Goal: Task Accomplishment & Management: Use online tool/utility

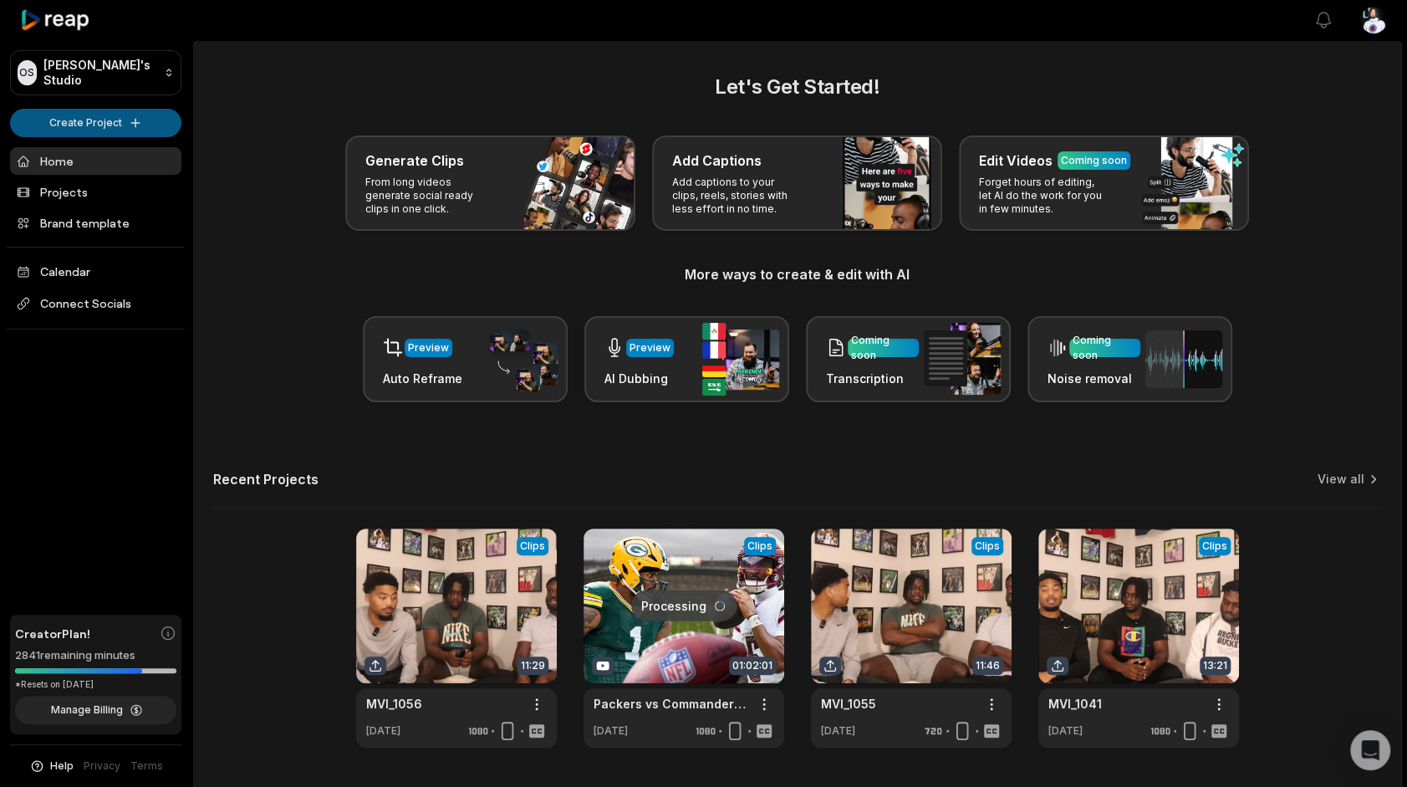
click at [138, 127] on html "OS Omari's Studio Create Project Home Projects Brand template Calendar Connect …" at bounding box center [703, 393] width 1407 height 787
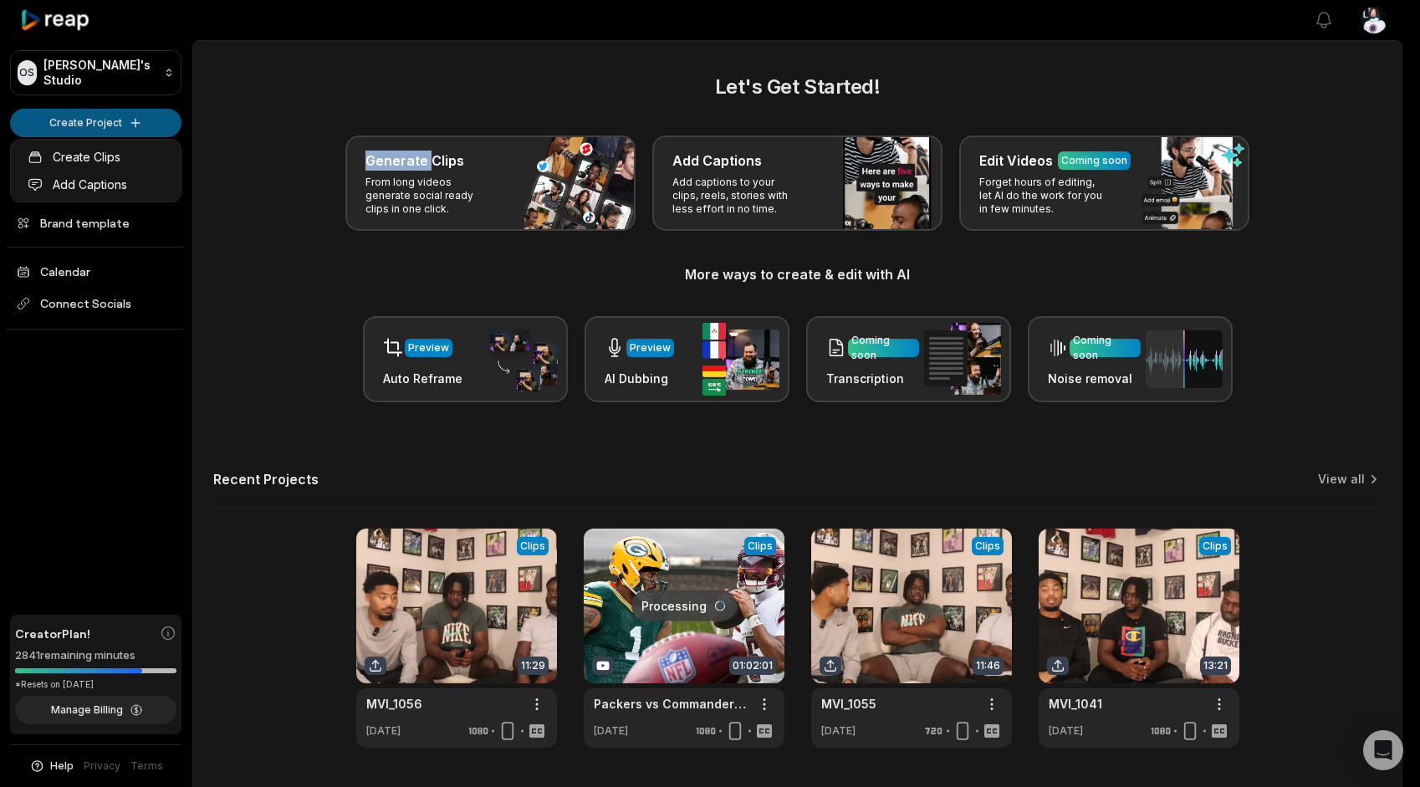
click at [138, 127] on html "OS Omari's Studio Create Project Home Projects Brand template Calendar Connect …" at bounding box center [710, 393] width 1420 height 787
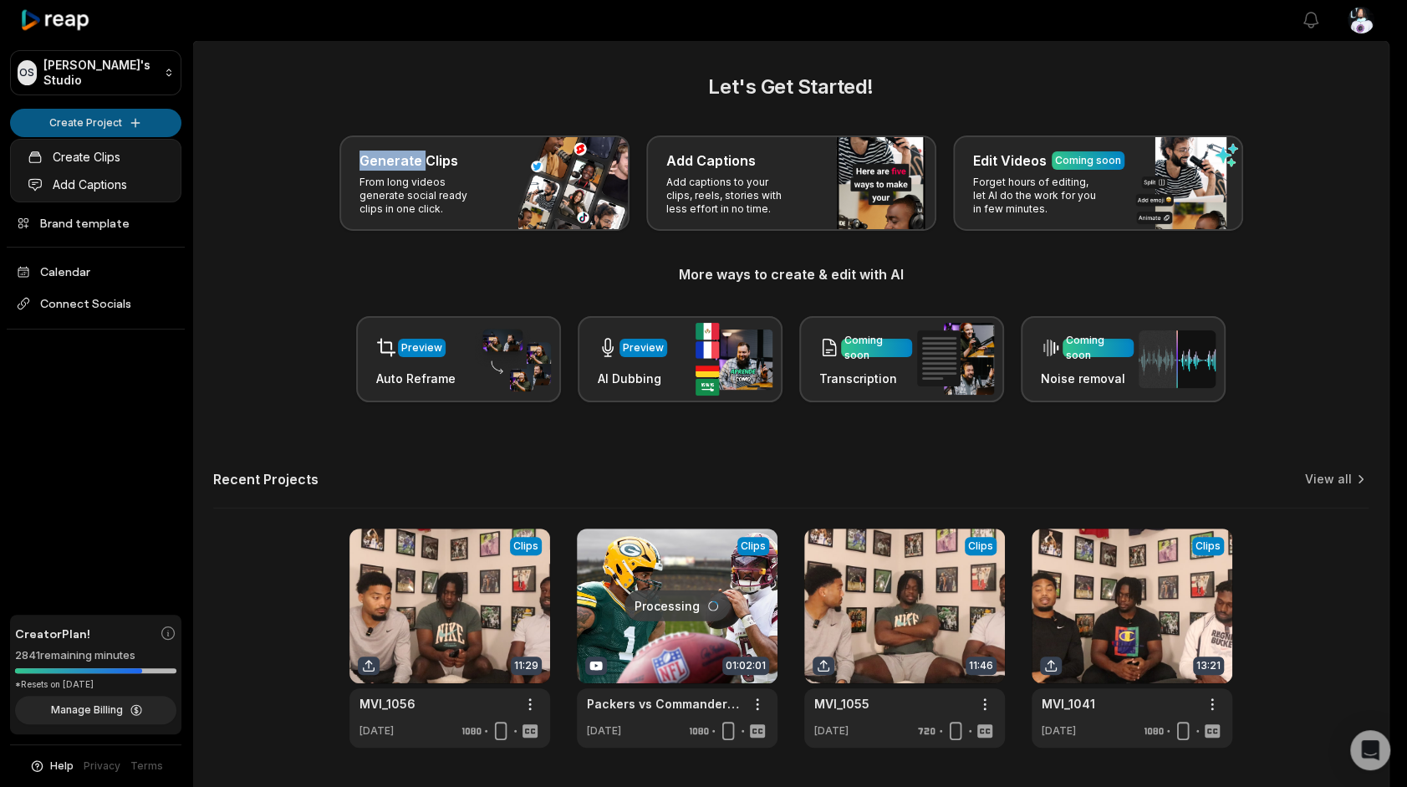
click at [138, 127] on html "OS Omari's Studio Create Project Home Projects Brand template Calendar Connect …" at bounding box center [703, 393] width 1407 height 787
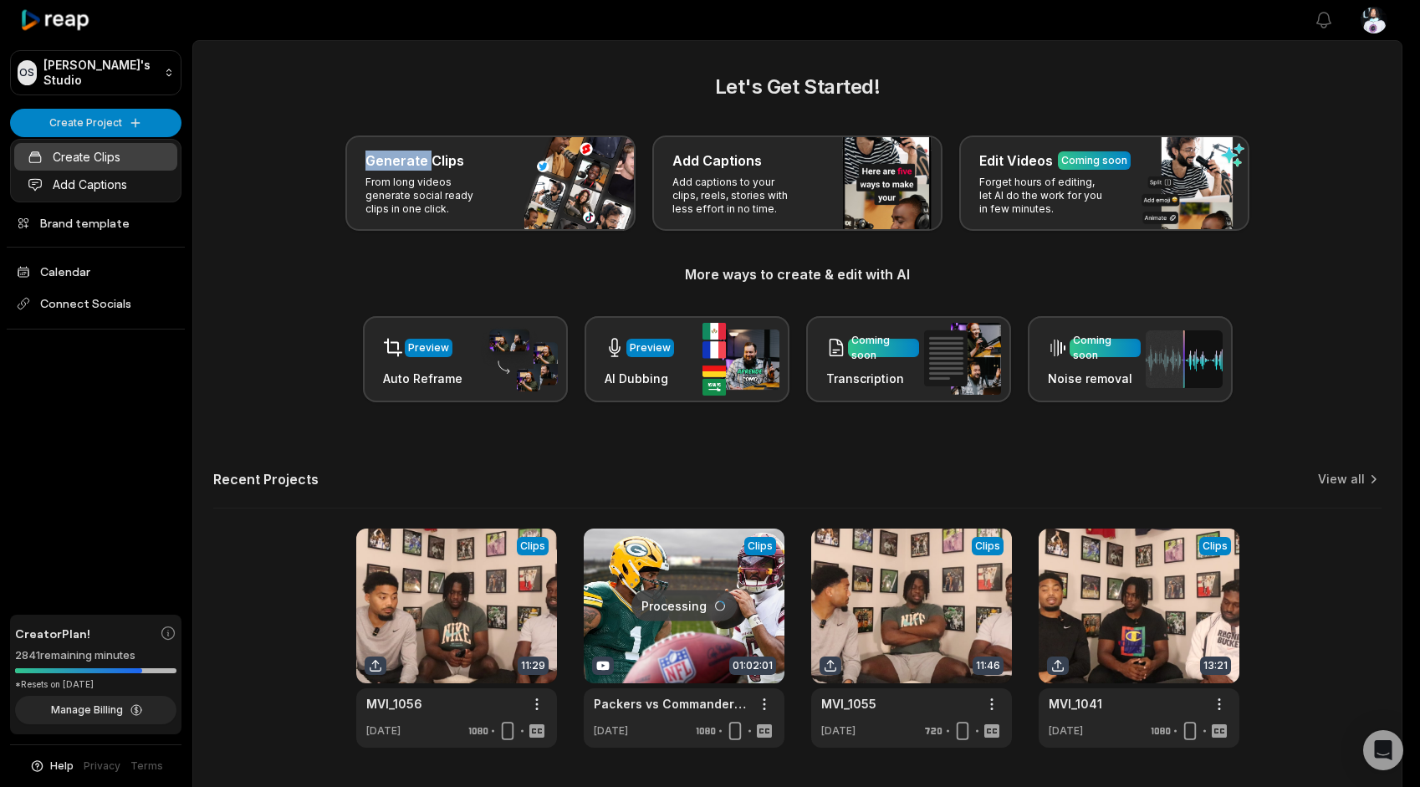
click at [123, 151] on link "Create Clips" at bounding box center [95, 157] width 163 height 28
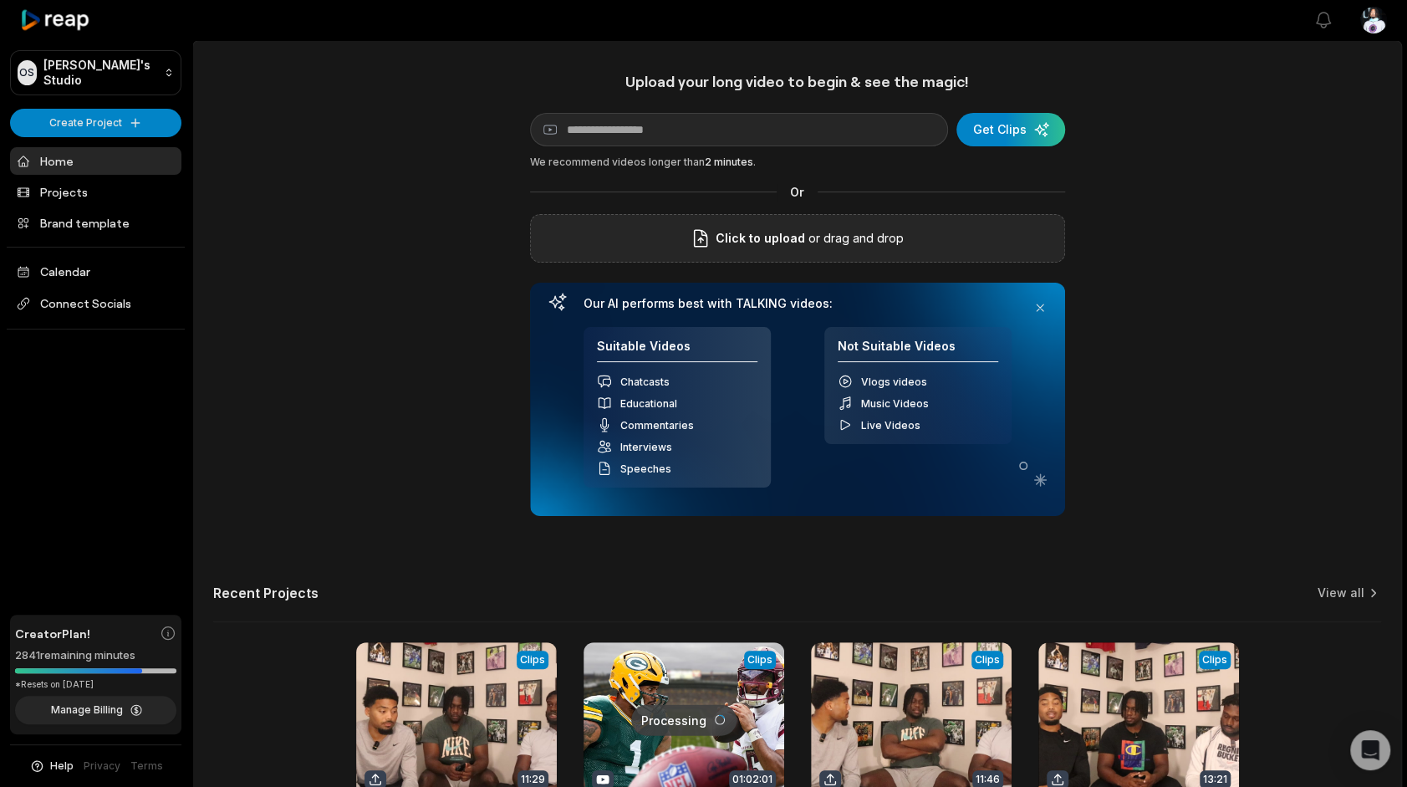
click at [722, 242] on span "Click to upload" at bounding box center [760, 238] width 89 height 20
click at [0, 0] on input "Click to upload" at bounding box center [0, 0] width 0 height 0
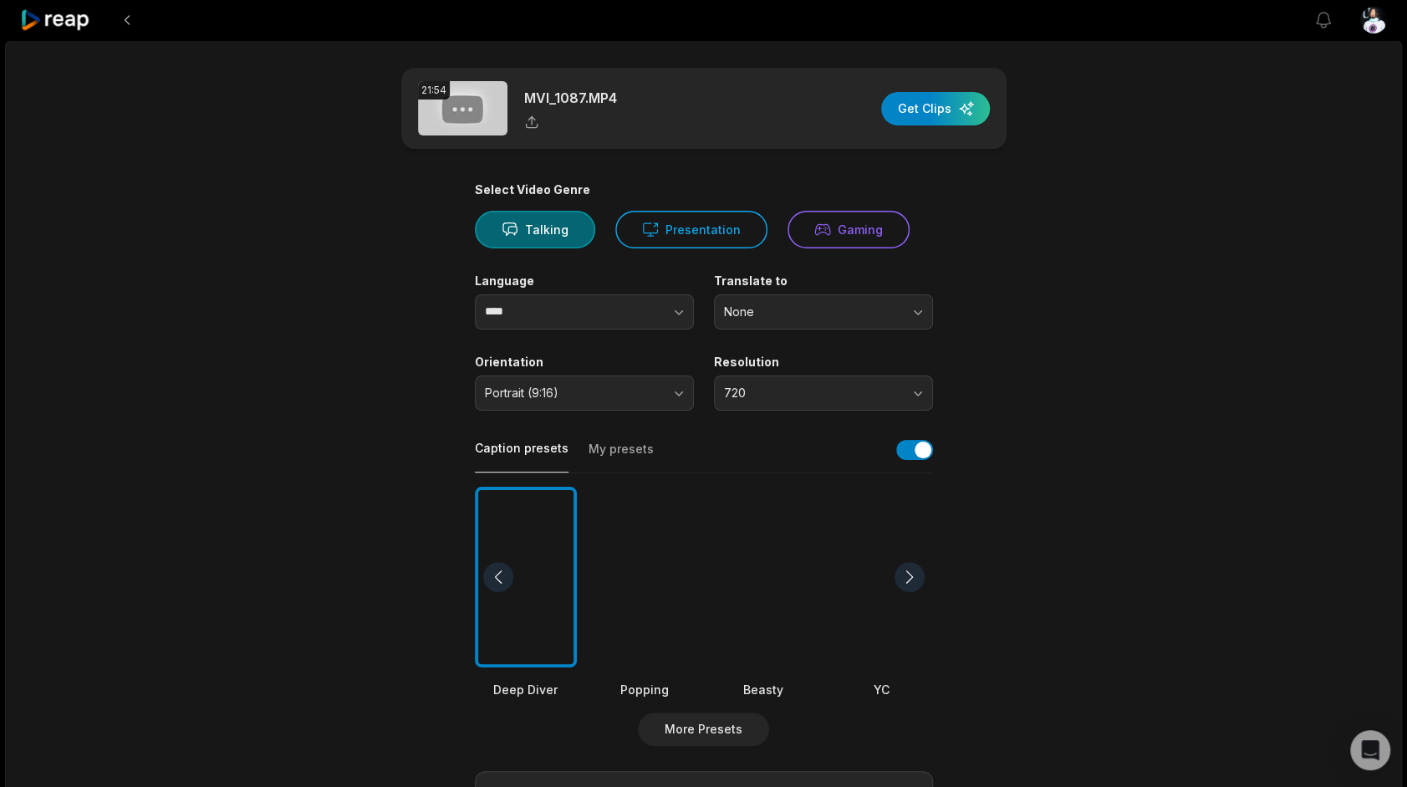
click at [616, 567] on div at bounding box center [645, 577] width 102 height 181
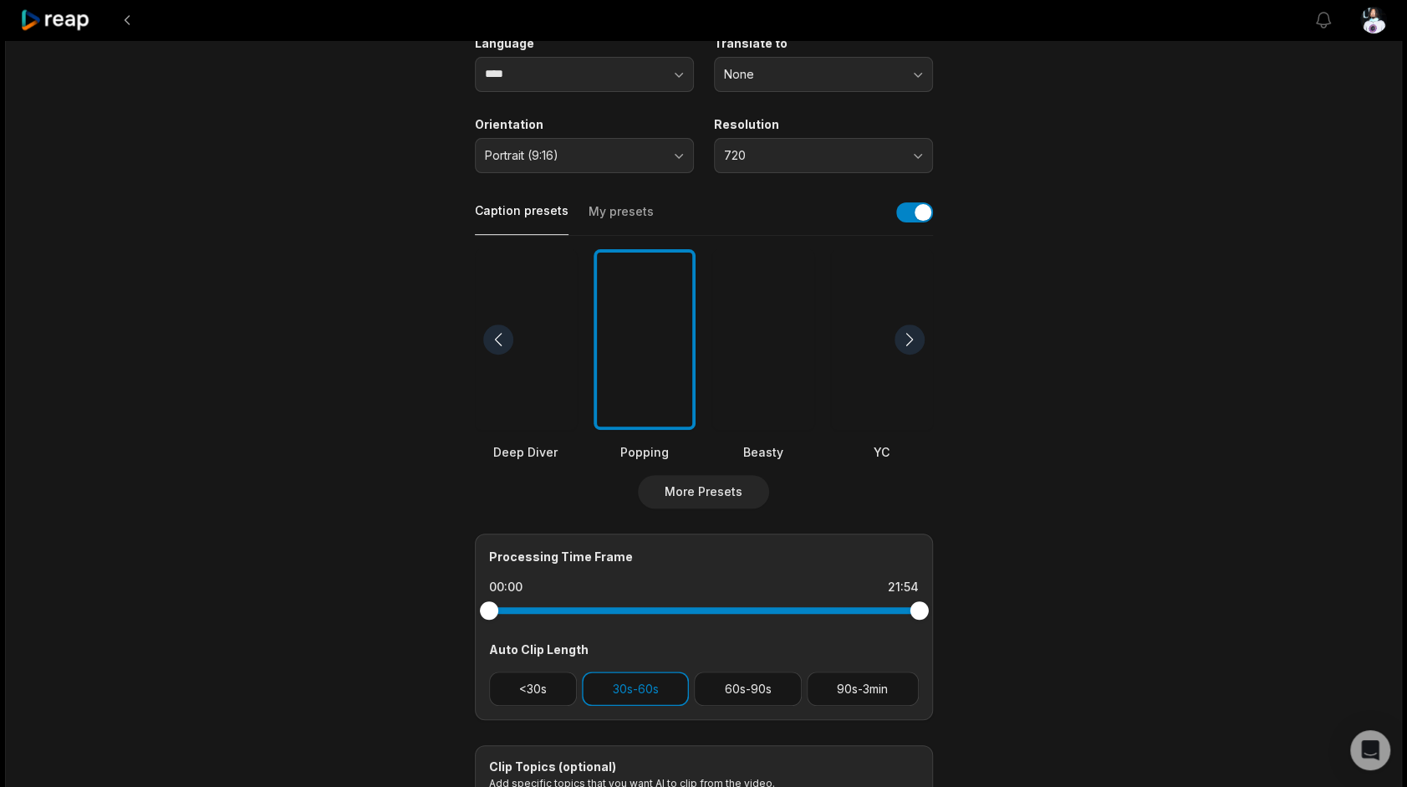
scroll to position [257, 0]
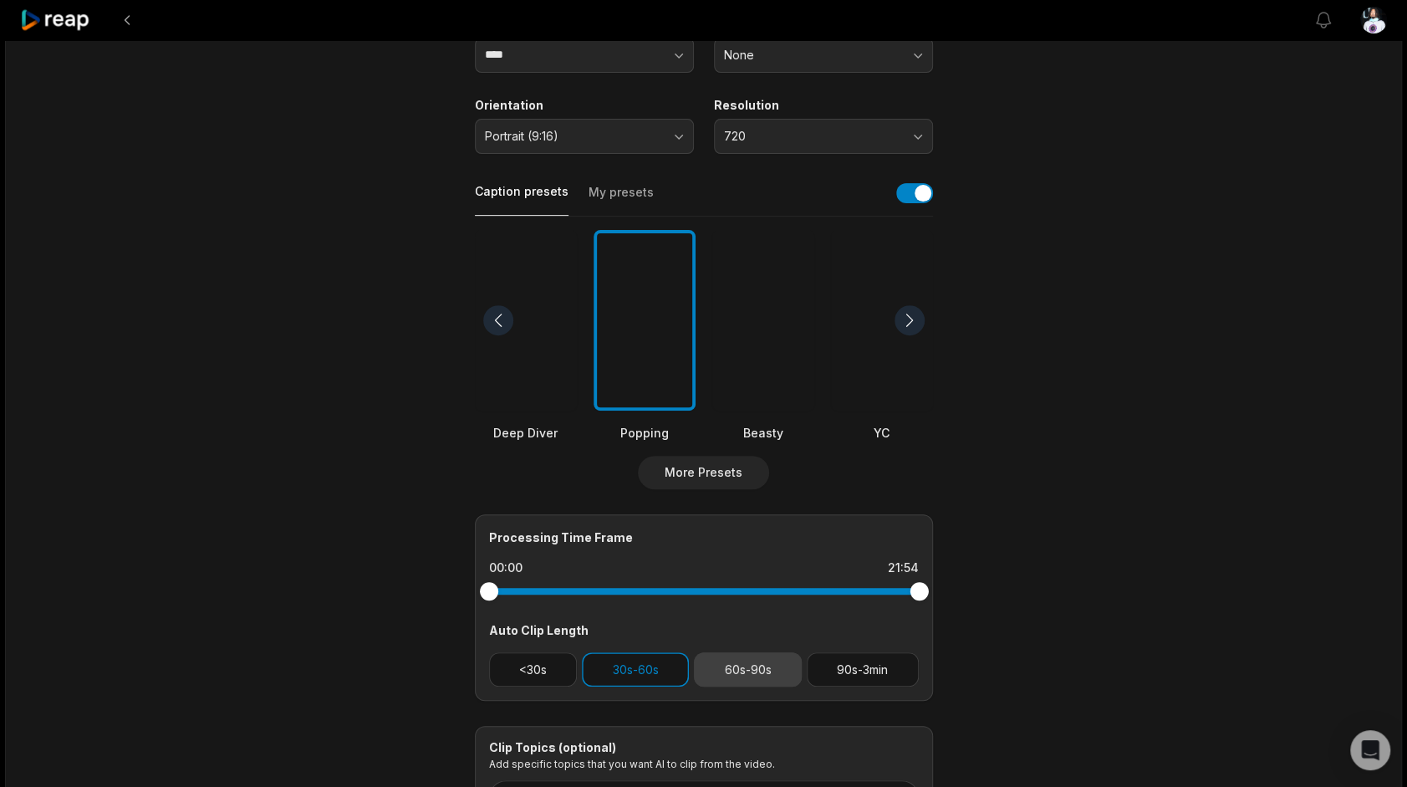
click at [772, 671] on button "60s-90s" at bounding box center [748, 669] width 108 height 34
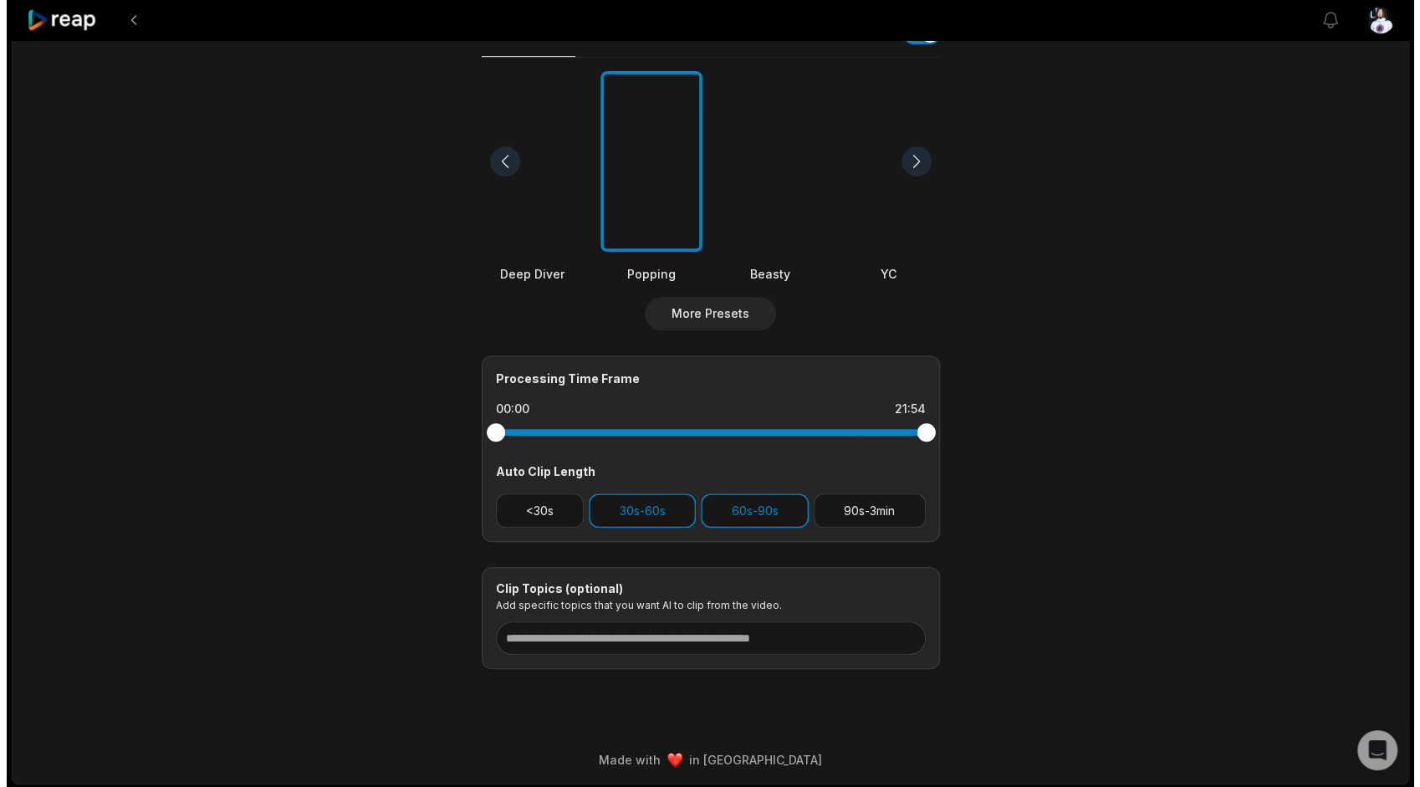
scroll to position [0, 0]
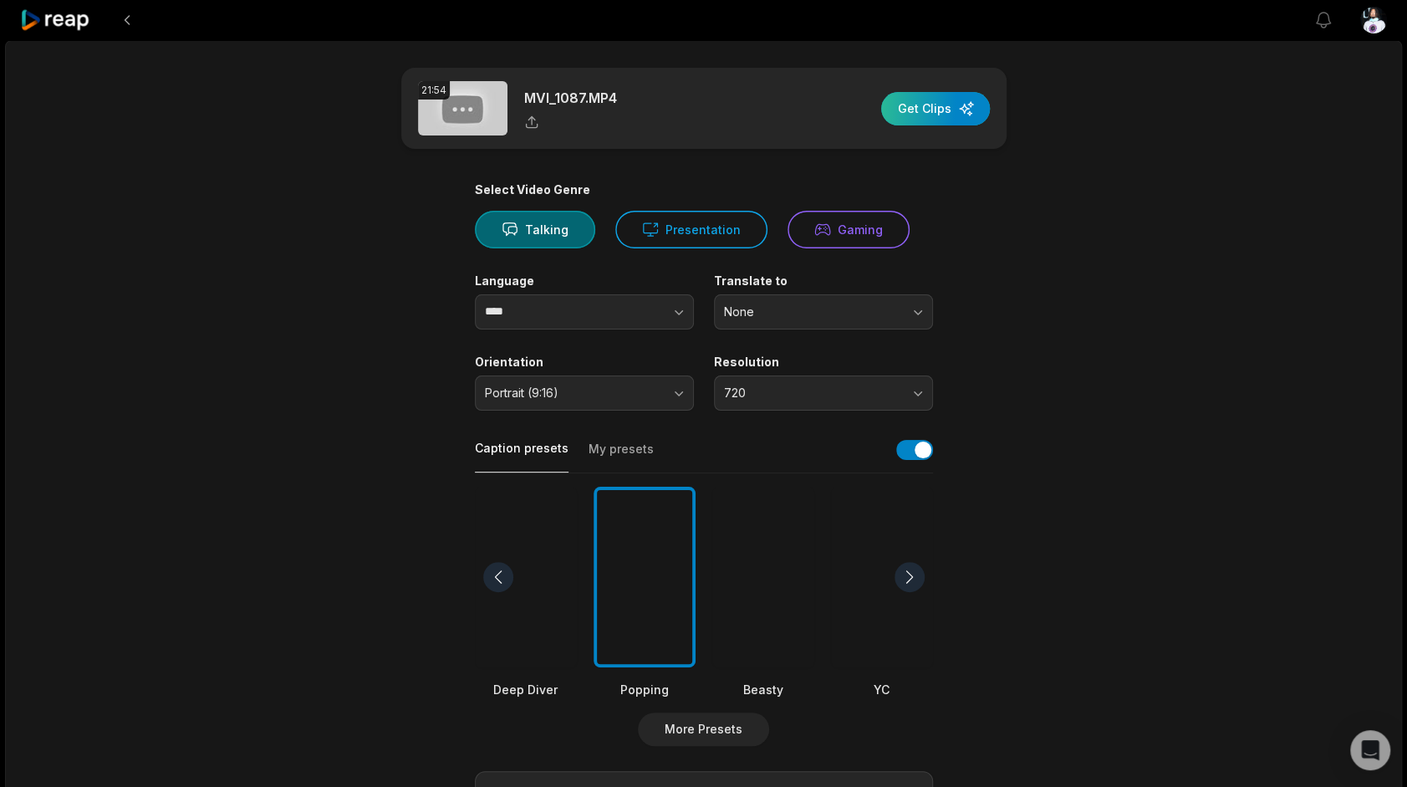
click at [948, 115] on div "button" at bounding box center [935, 108] width 109 height 33
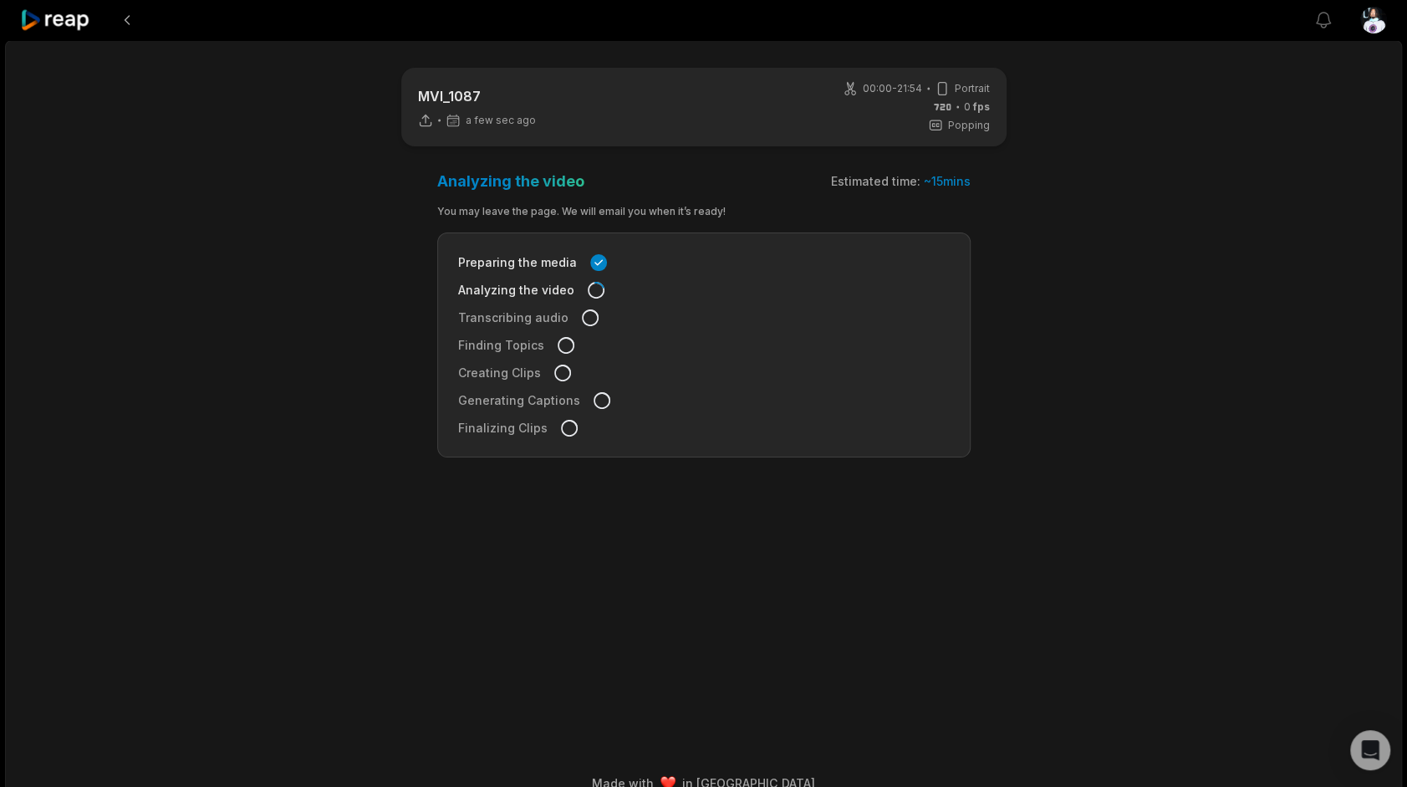
click at [53, 23] on icon at bounding box center [55, 20] width 71 height 23
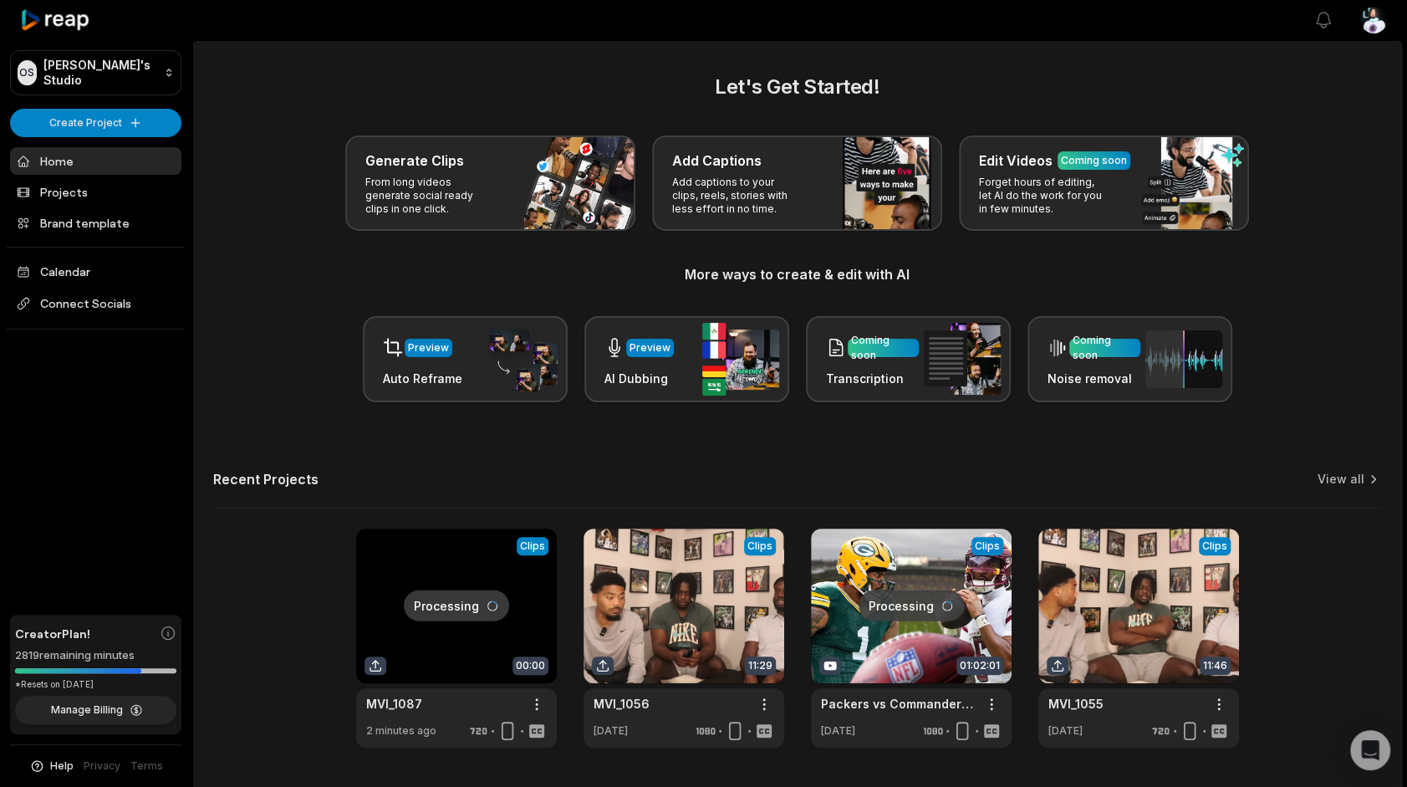
click at [56, 100] on div "OS Omari's Studio Create Project Home Projects Brand template Calendar Connect …" at bounding box center [96, 393] width 192 height 787
click at [57, 114] on html "OS Omari's Studio Create Project Home Projects Brand template Calendar Connect …" at bounding box center [703, 393] width 1407 height 787
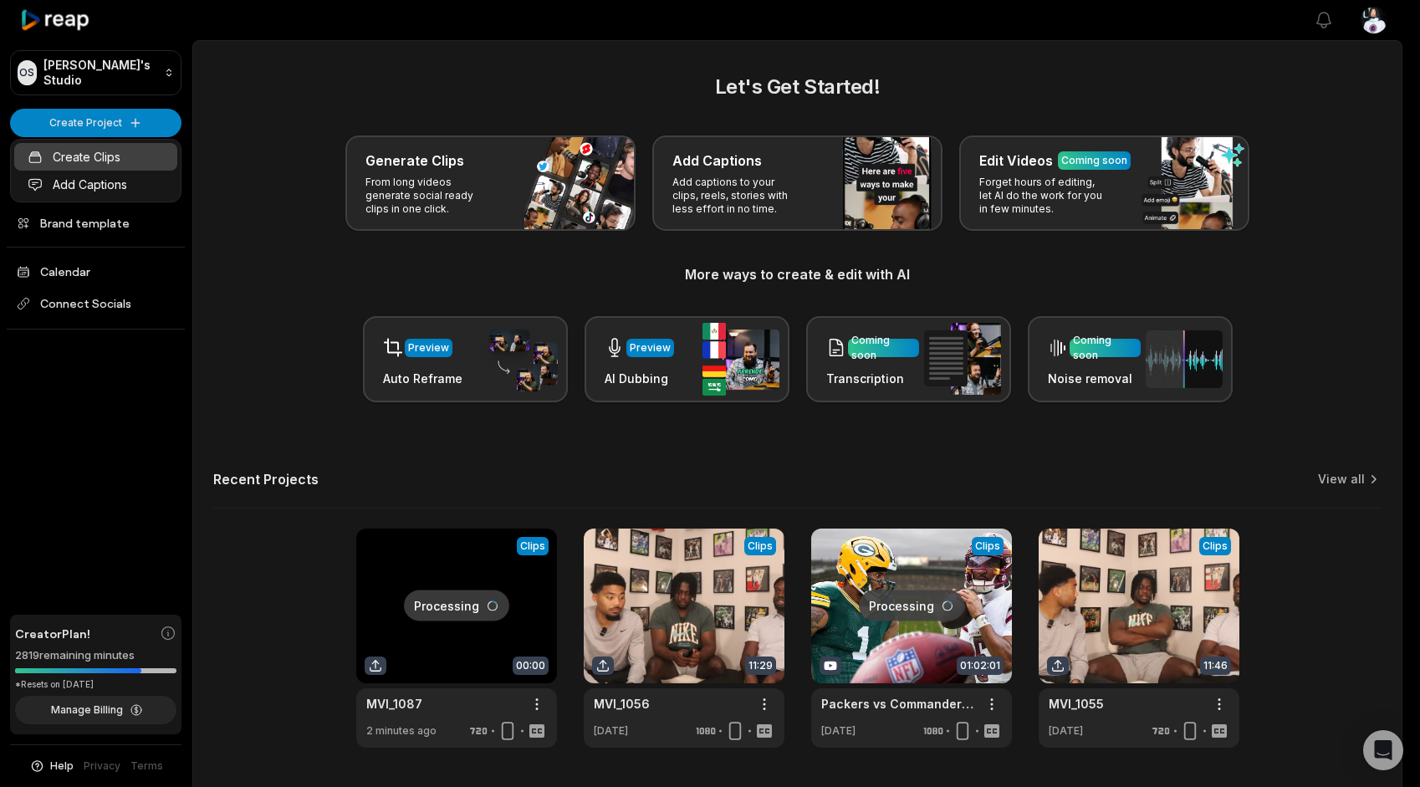
click at [84, 149] on link "Create Clips" at bounding box center [95, 157] width 163 height 28
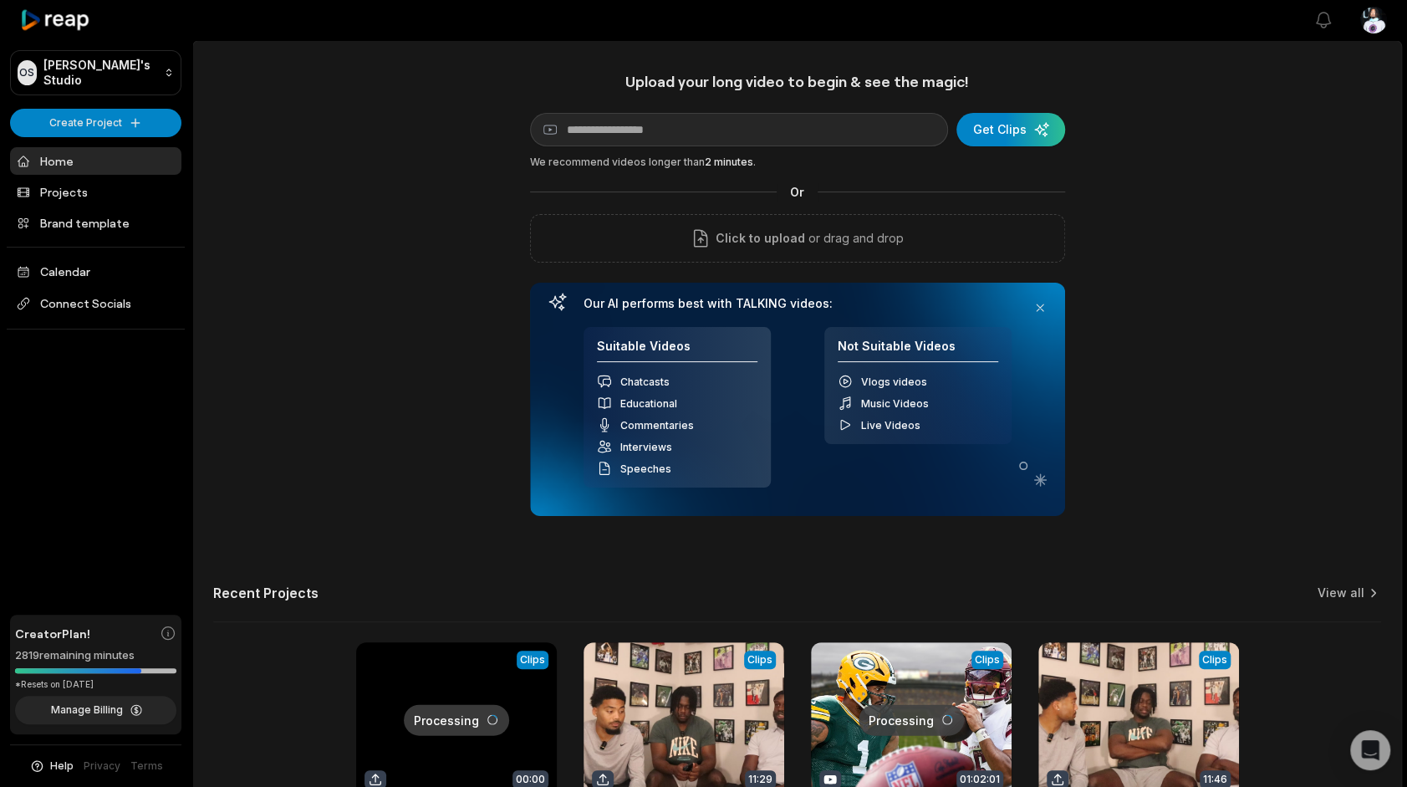
click at [648, 263] on div "Upload your long video to begin & see the magic! YouTube link Get Clips We reco…" at bounding box center [797, 294] width 535 height 444
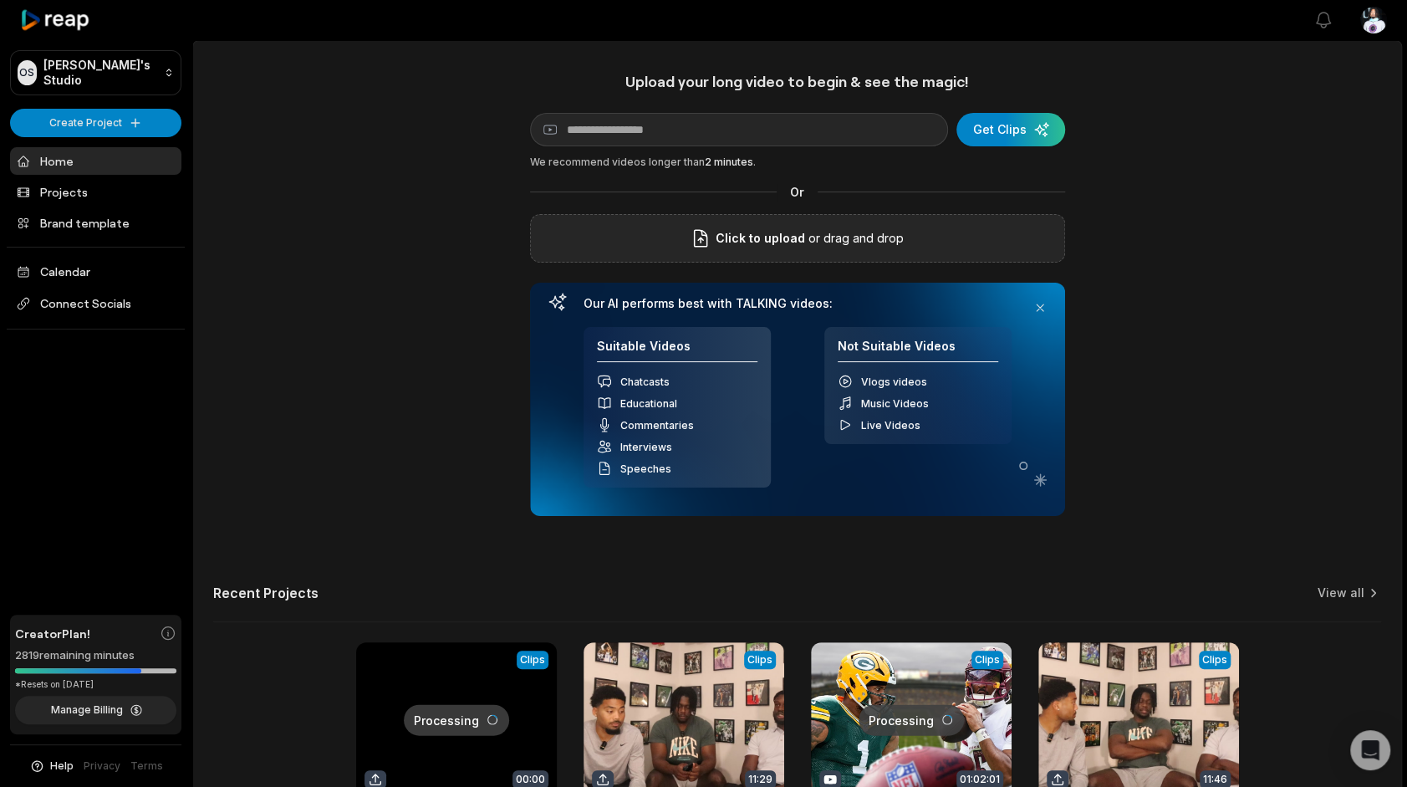
click at [654, 247] on div "Click to upload or drag and drop" at bounding box center [797, 238] width 535 height 48
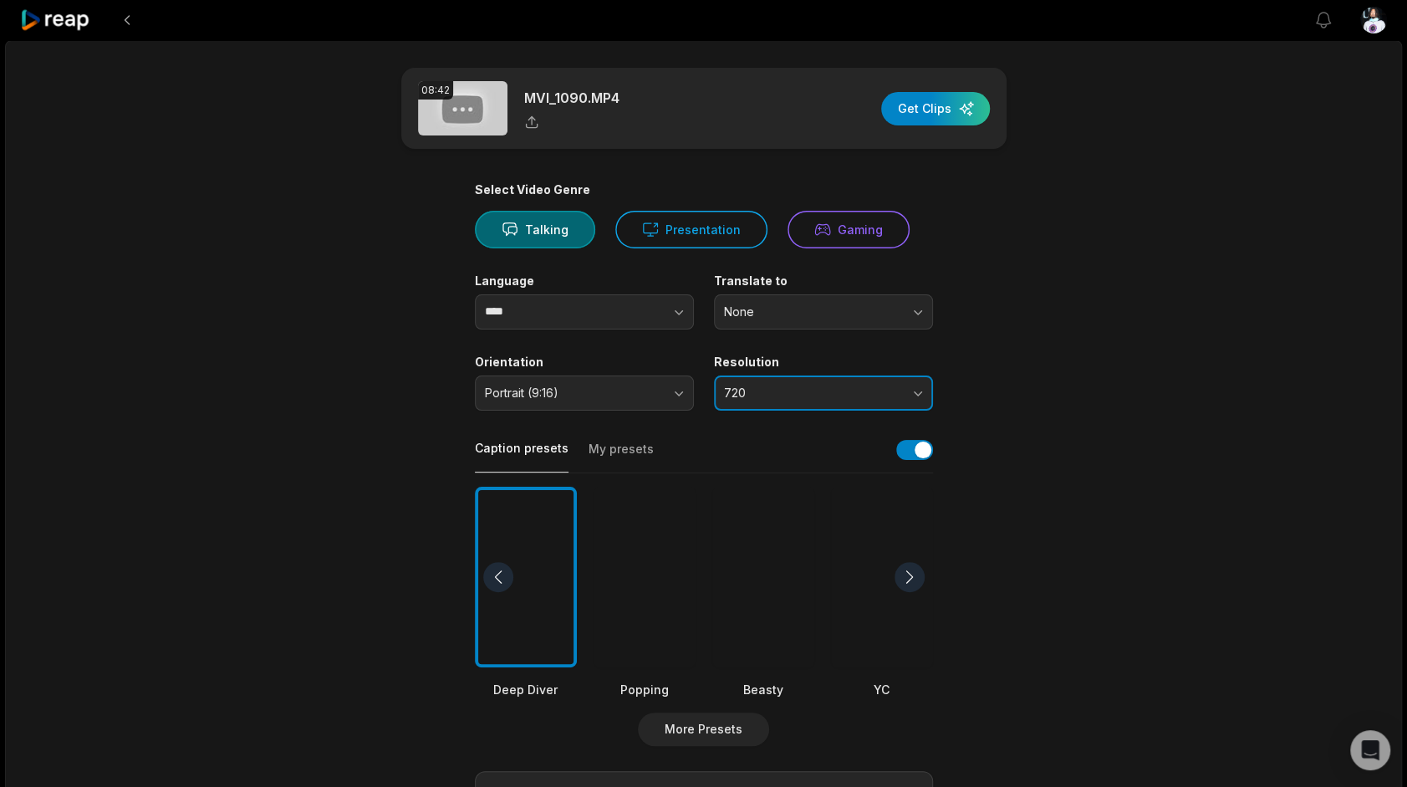
click at [893, 383] on button "720" at bounding box center [823, 392] width 219 height 35
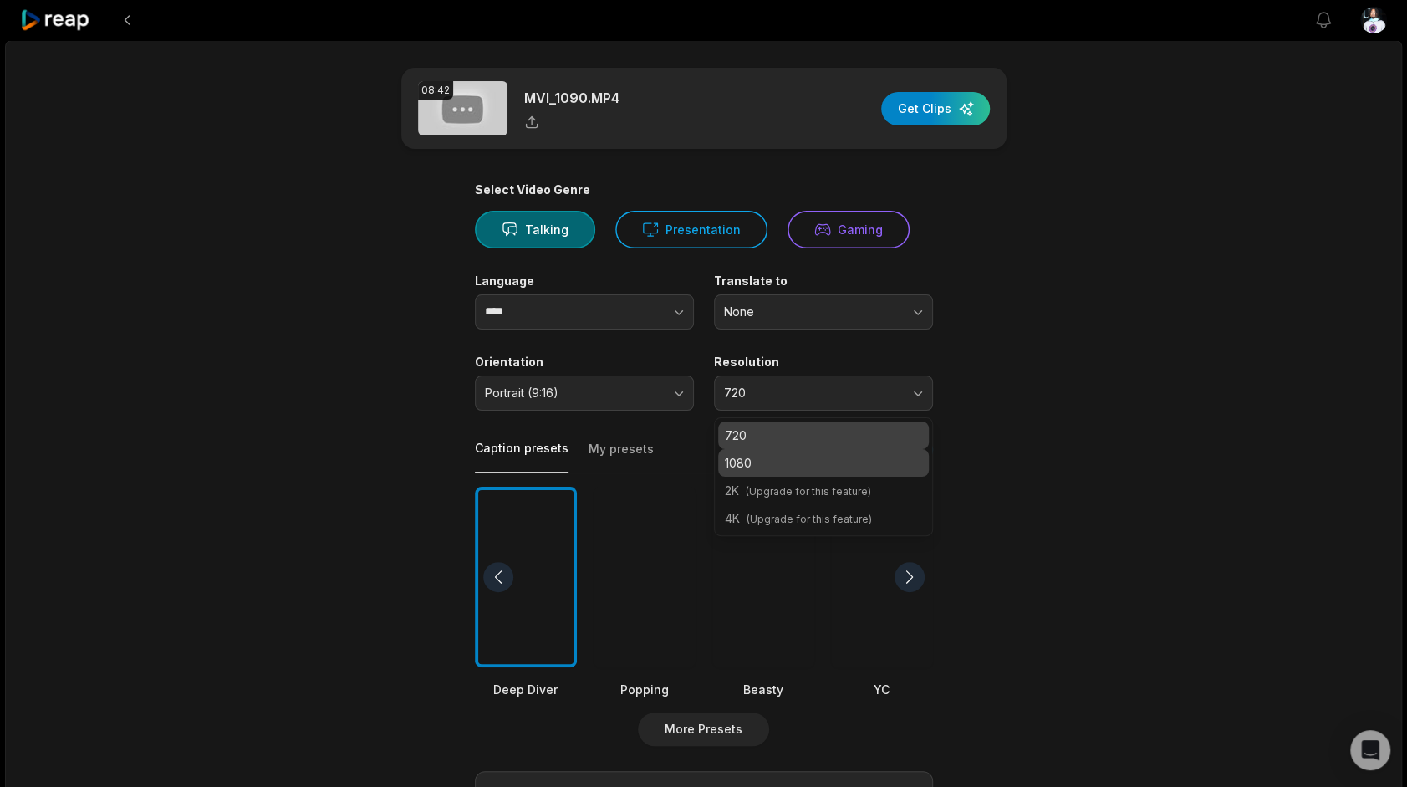
click at [843, 449] on div "1080" at bounding box center [823, 463] width 211 height 28
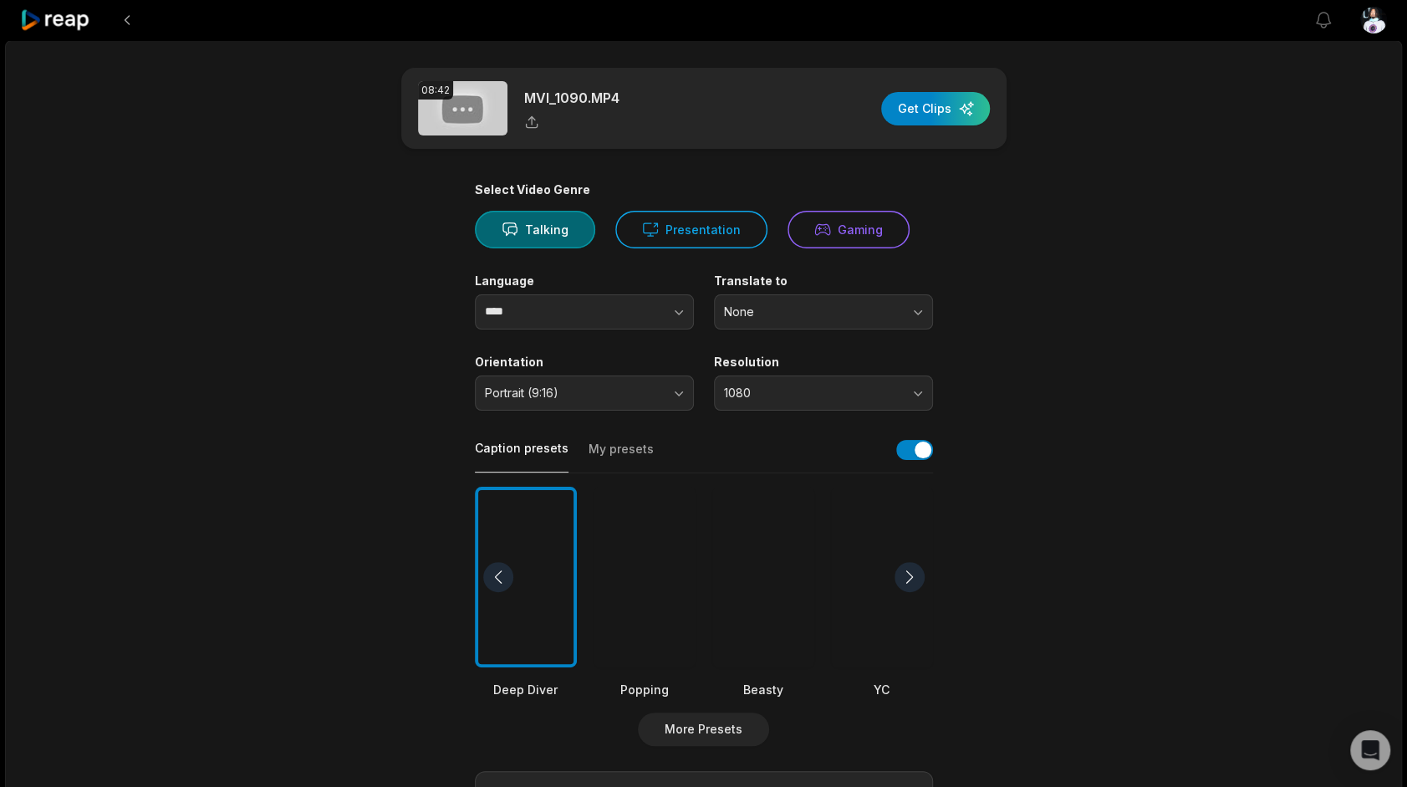
click at [843, 449] on div "Caption presets My presets" at bounding box center [704, 455] width 458 height 38
click at [926, 112] on div "button" at bounding box center [935, 108] width 109 height 33
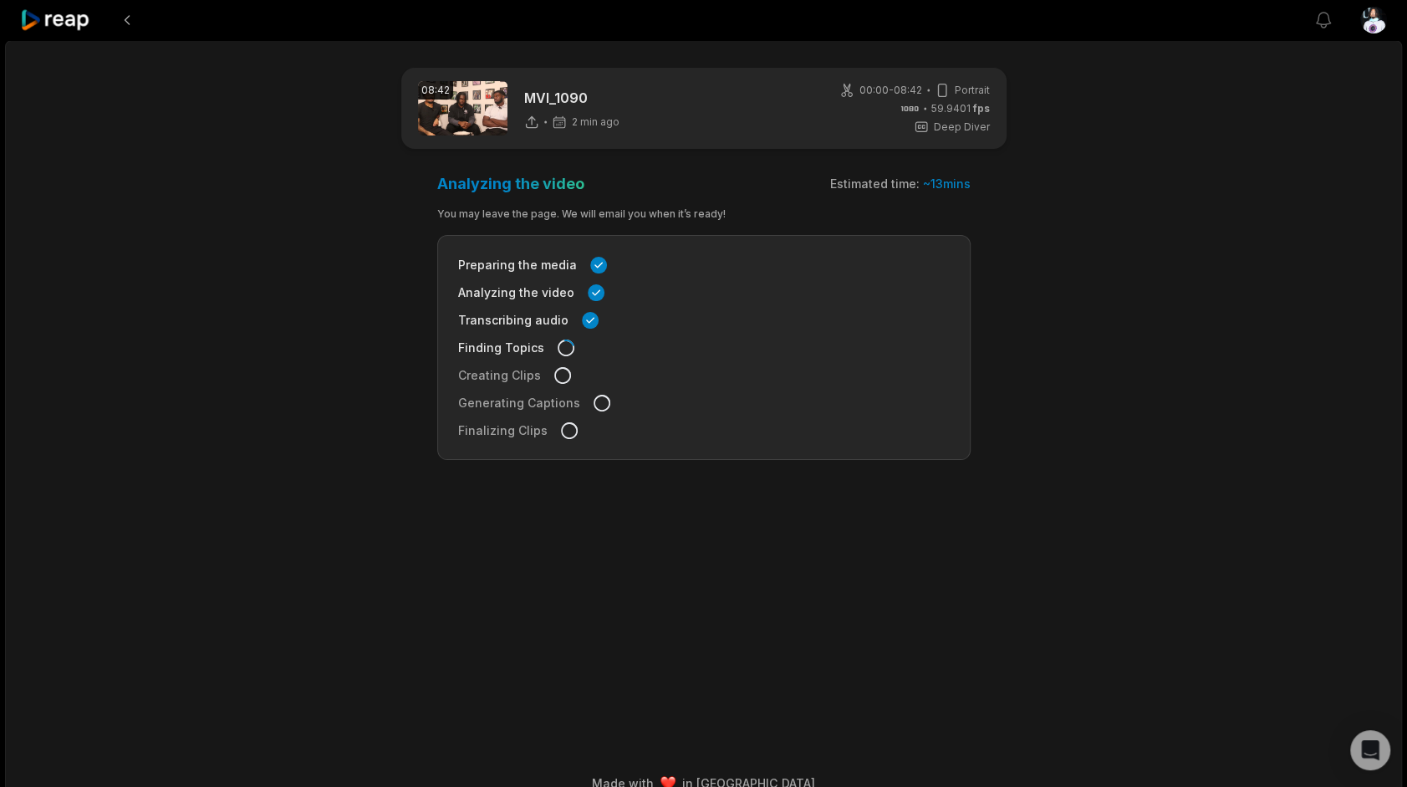
click at [54, 27] on icon at bounding box center [55, 20] width 71 height 23
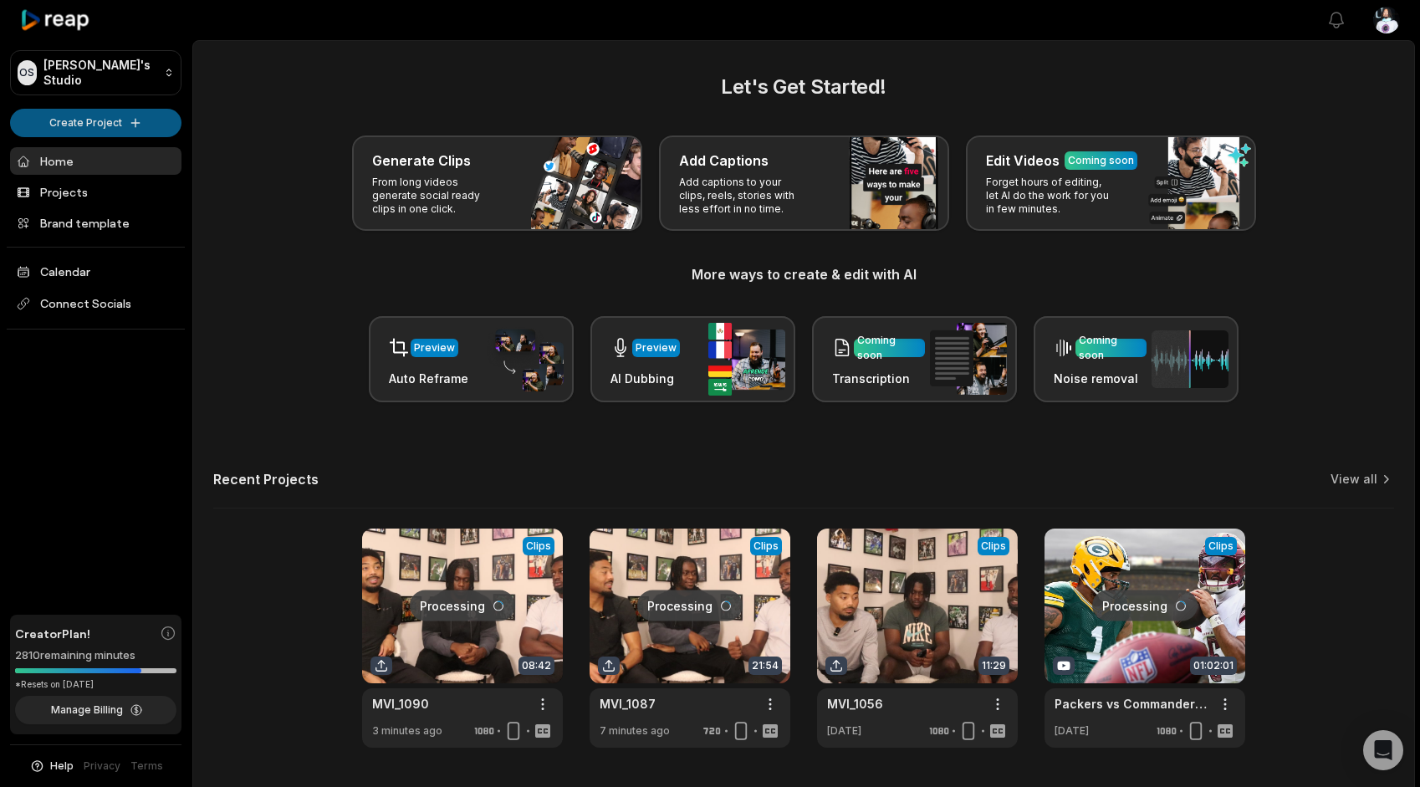
click at [46, 124] on html "OS Omari's Studio Create Project Home Projects Brand template Calendar Connect …" at bounding box center [710, 393] width 1420 height 787
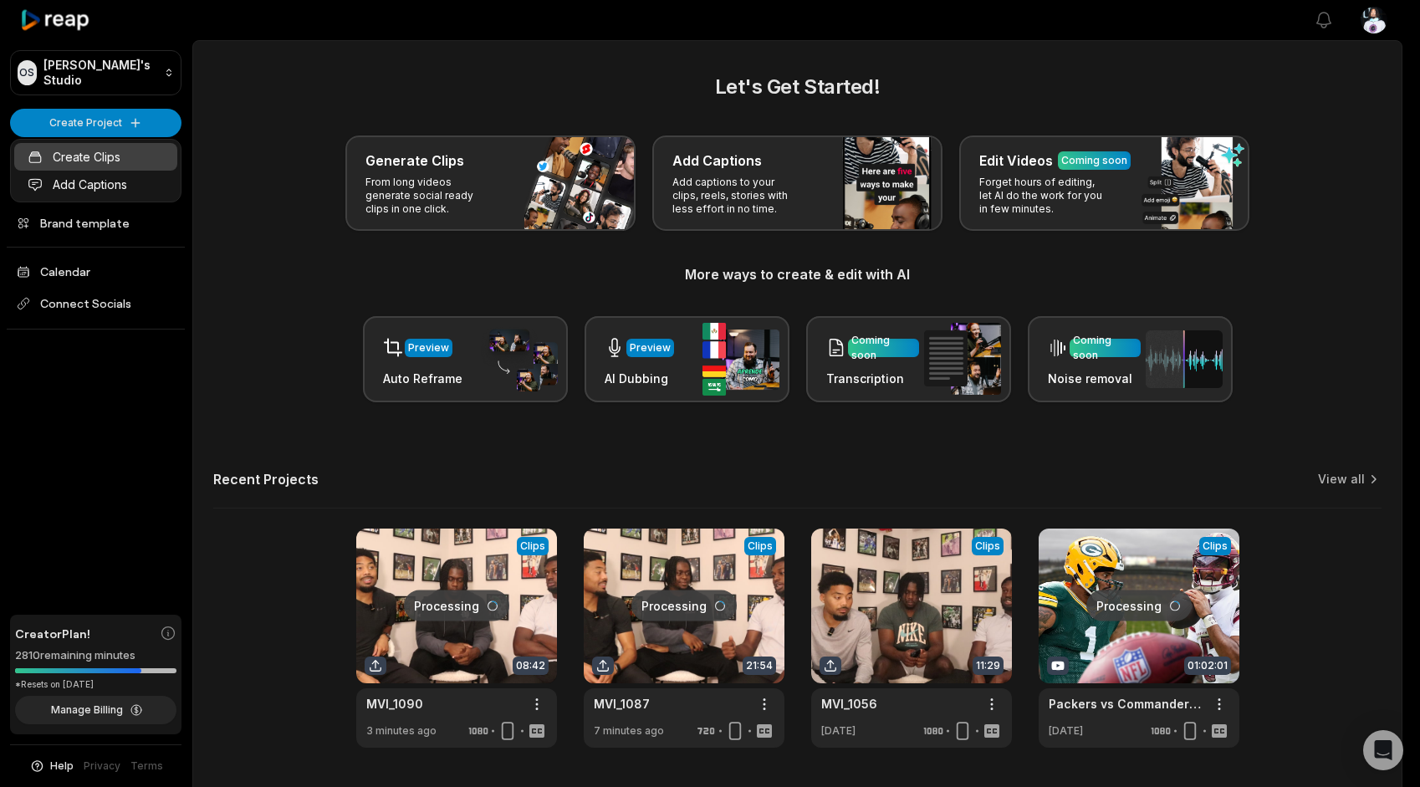
click at [59, 154] on link "Create Clips" at bounding box center [95, 157] width 163 height 28
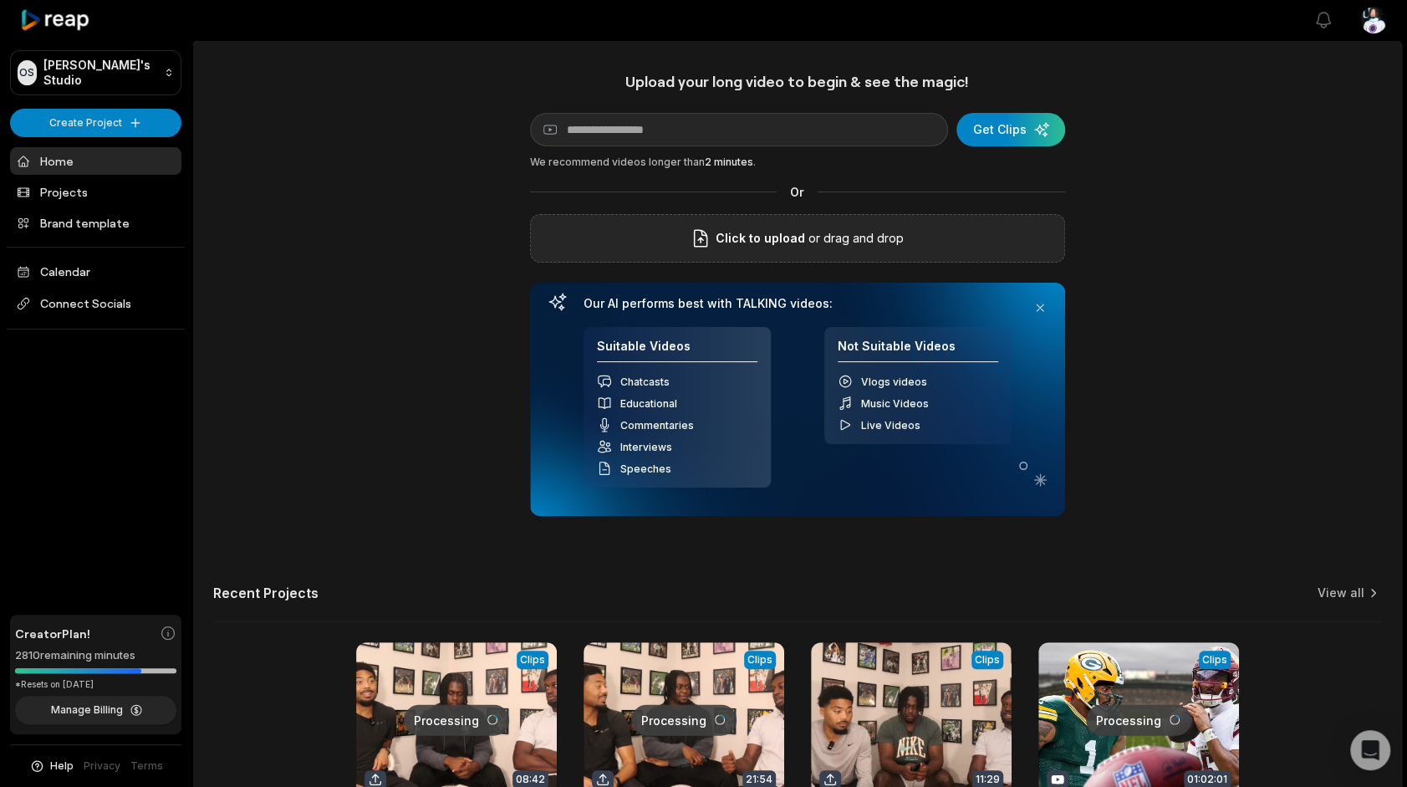
click at [599, 241] on div "Click to upload or drag and drop" at bounding box center [797, 238] width 535 height 48
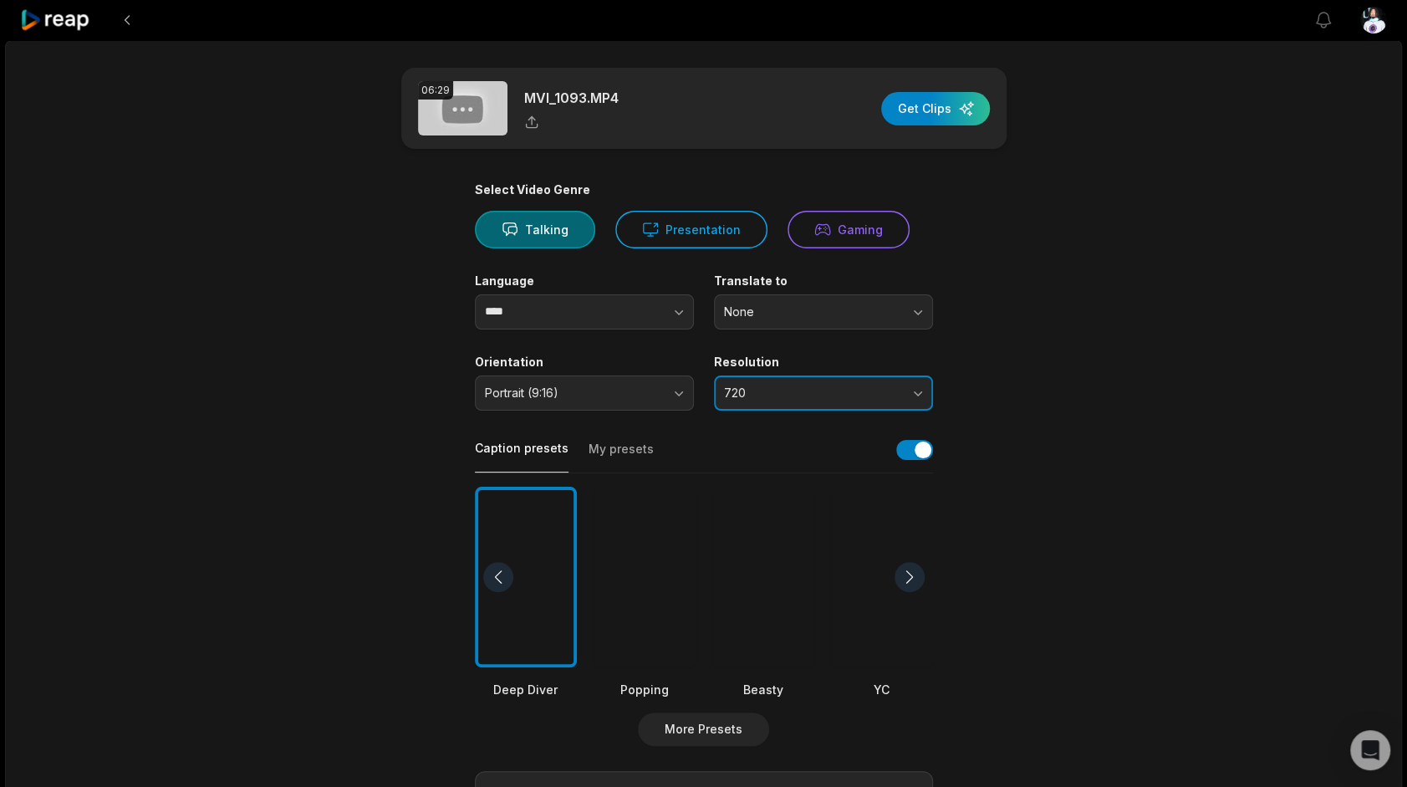
click at [772, 397] on span "720" at bounding box center [812, 392] width 176 height 15
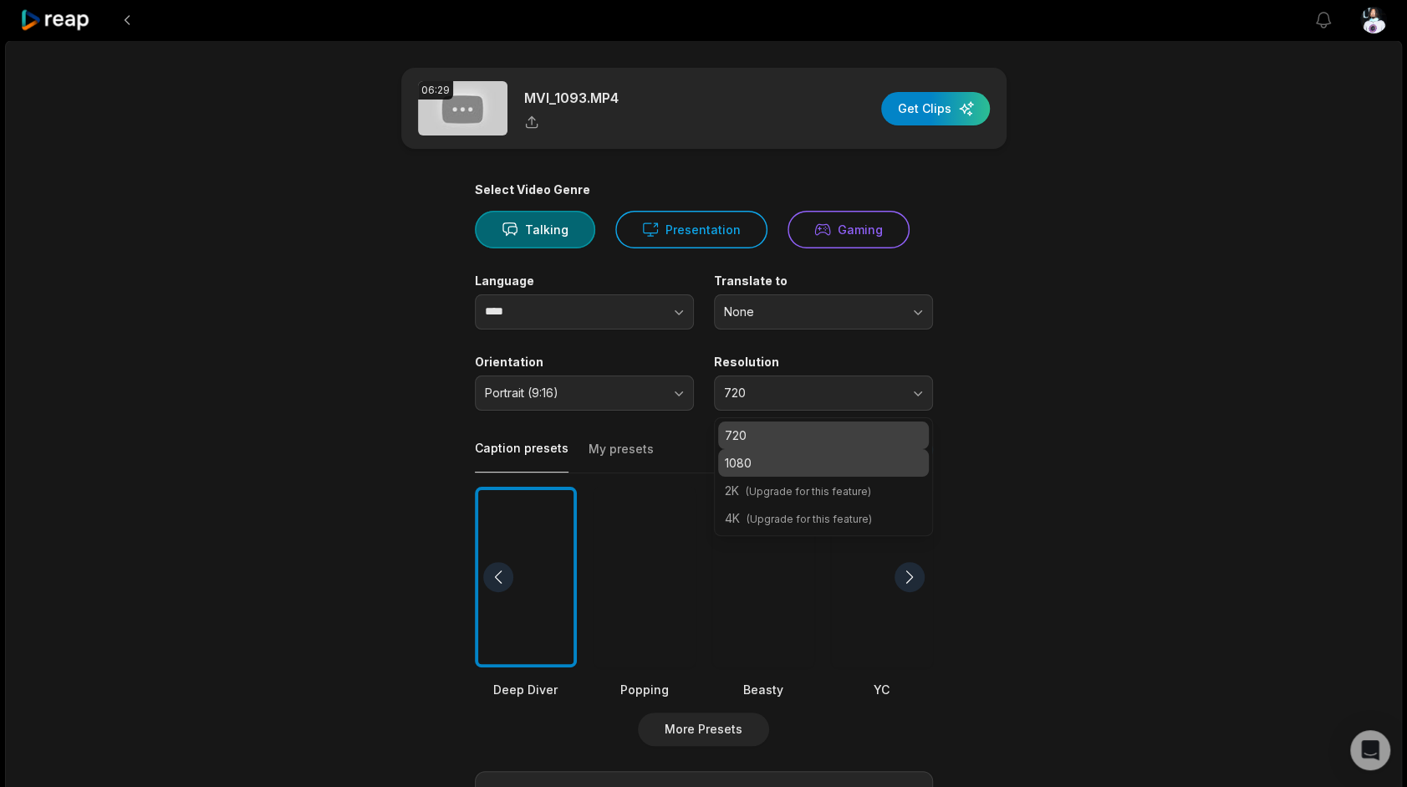
click at [772, 452] on div "1080" at bounding box center [823, 463] width 211 height 28
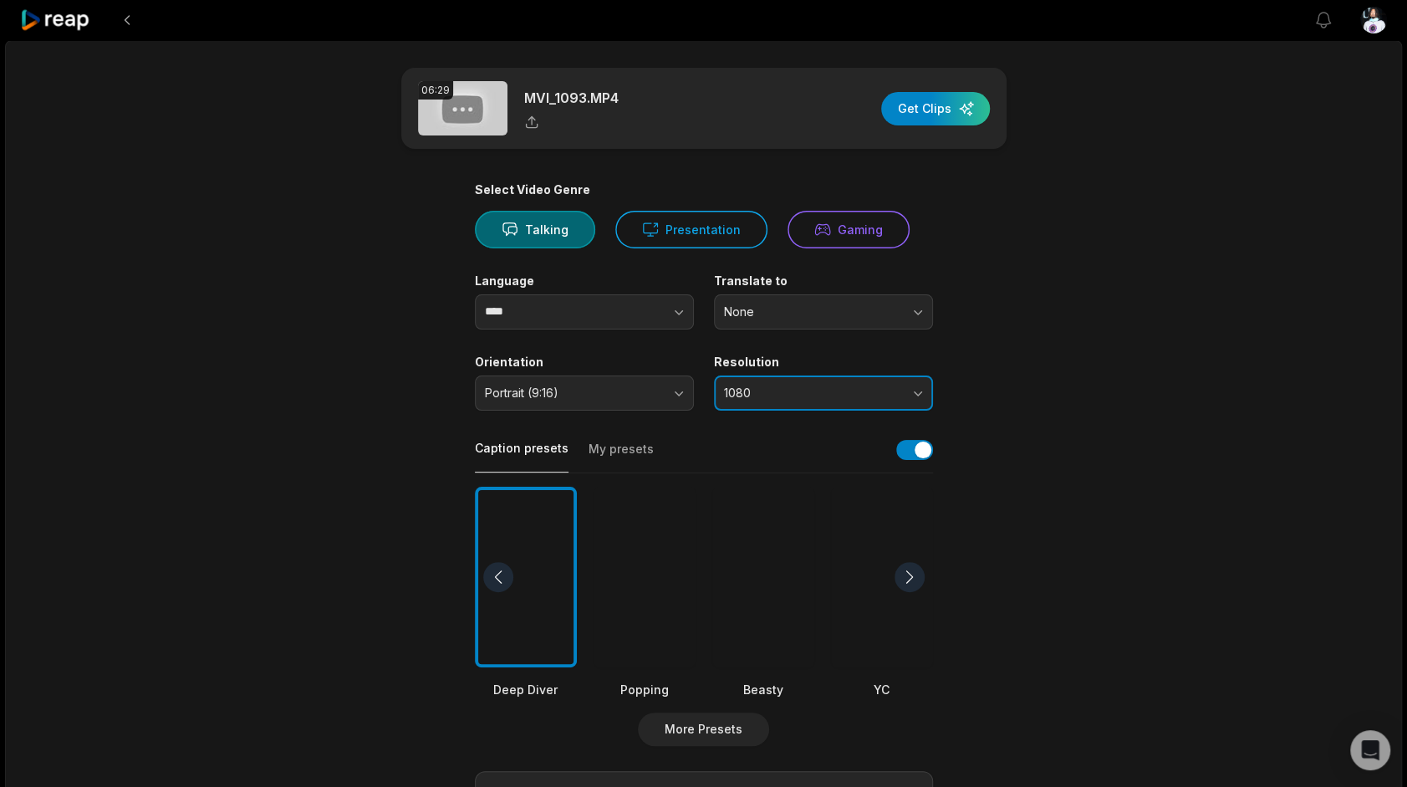
scroll to position [416, 0]
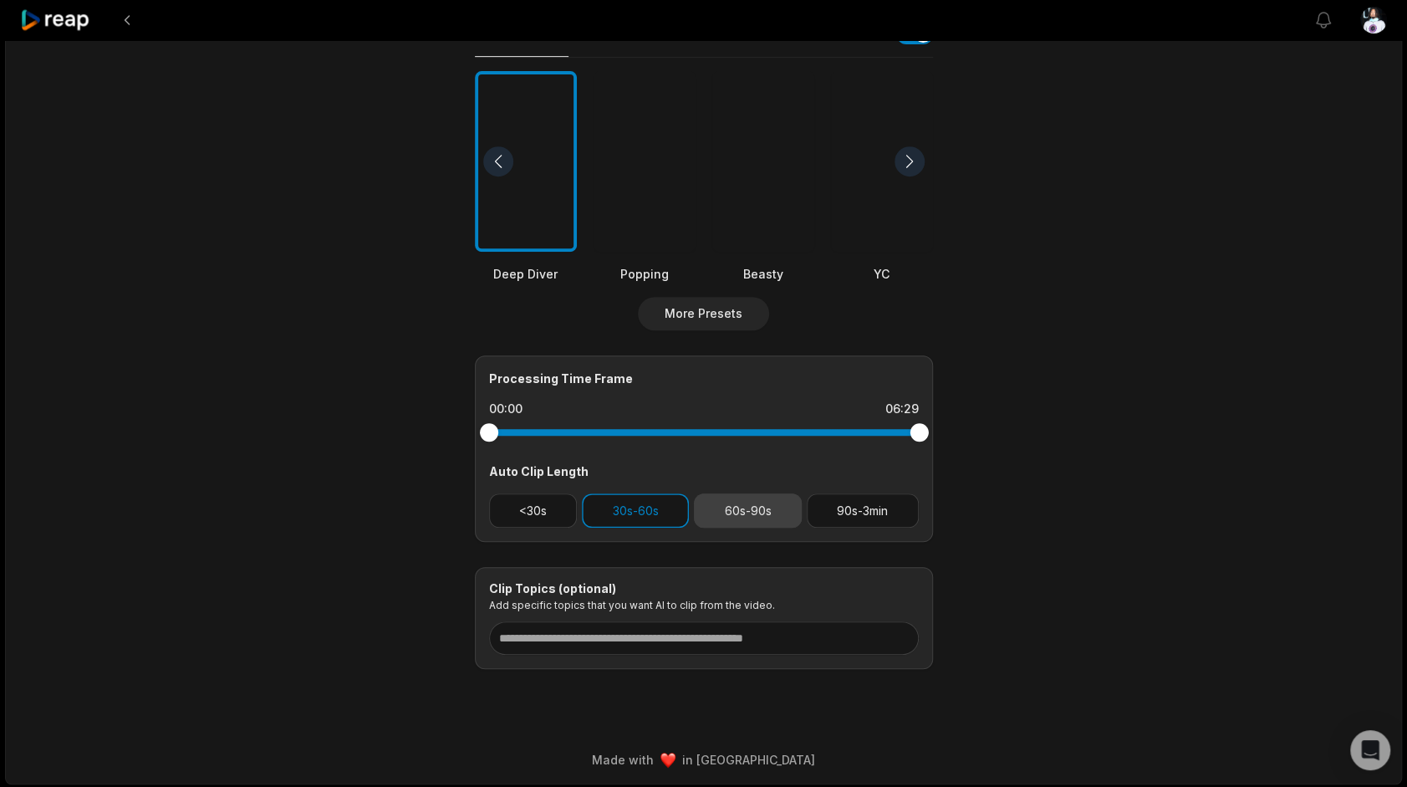
click at [769, 525] on button "60s-90s" at bounding box center [748, 510] width 108 height 34
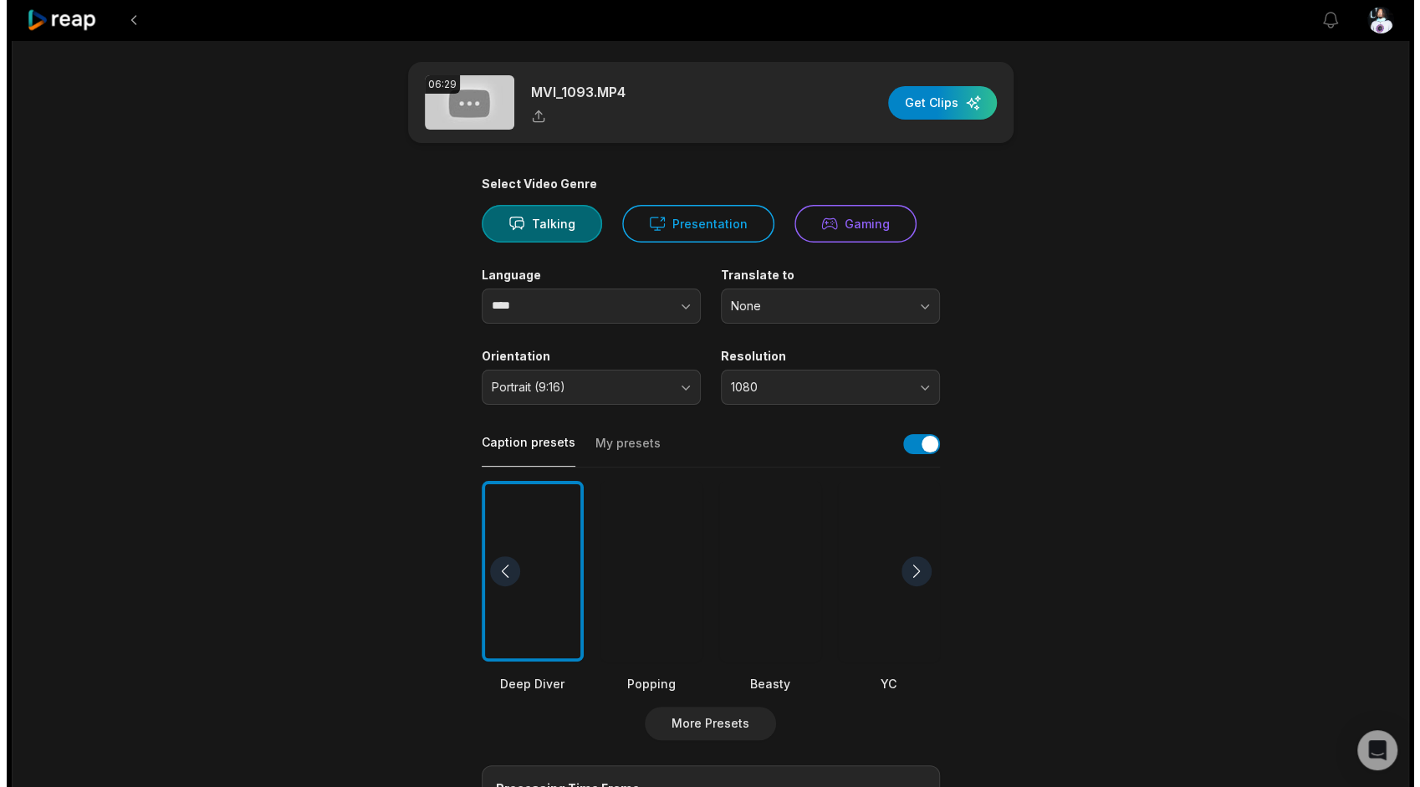
scroll to position [0, 0]
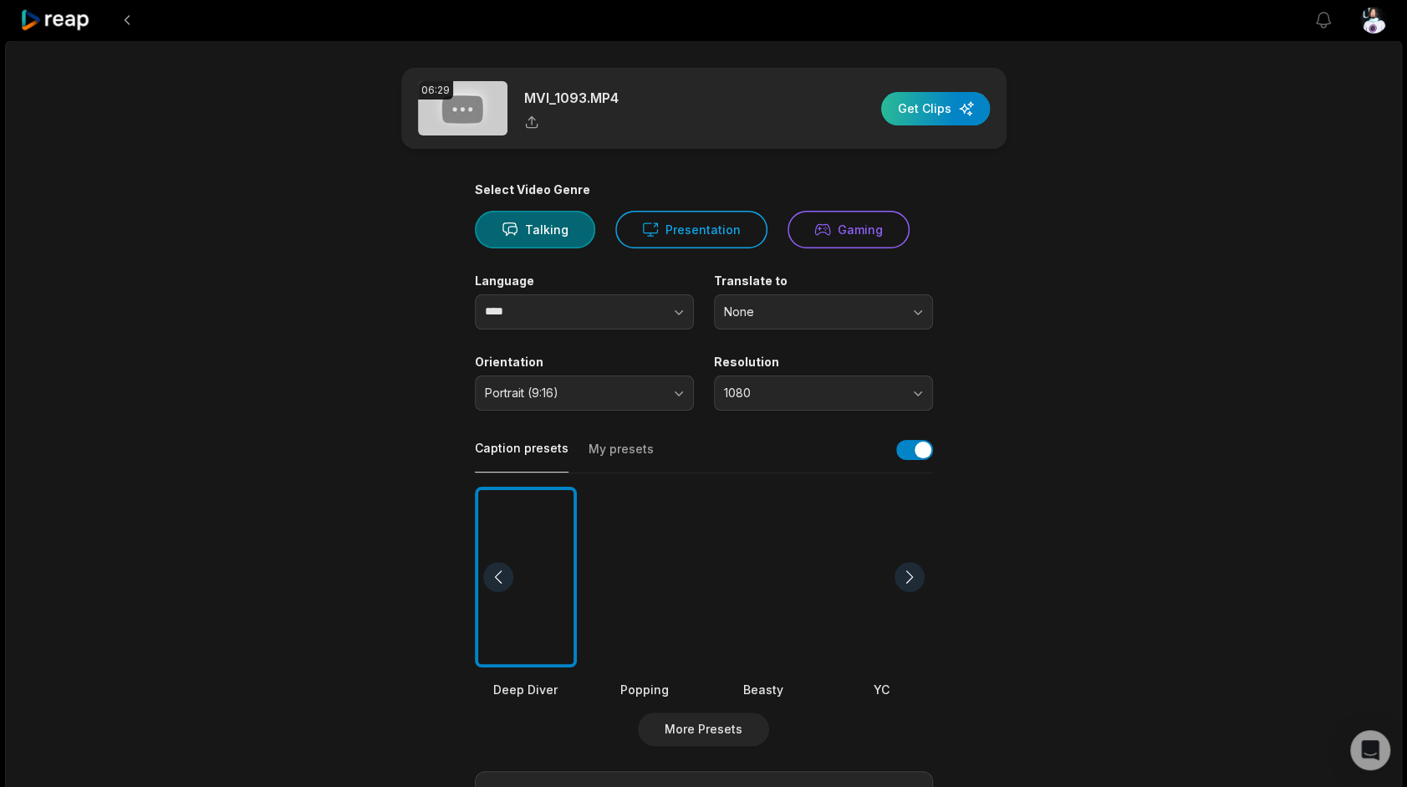
click at [912, 103] on div "button" at bounding box center [935, 108] width 109 height 33
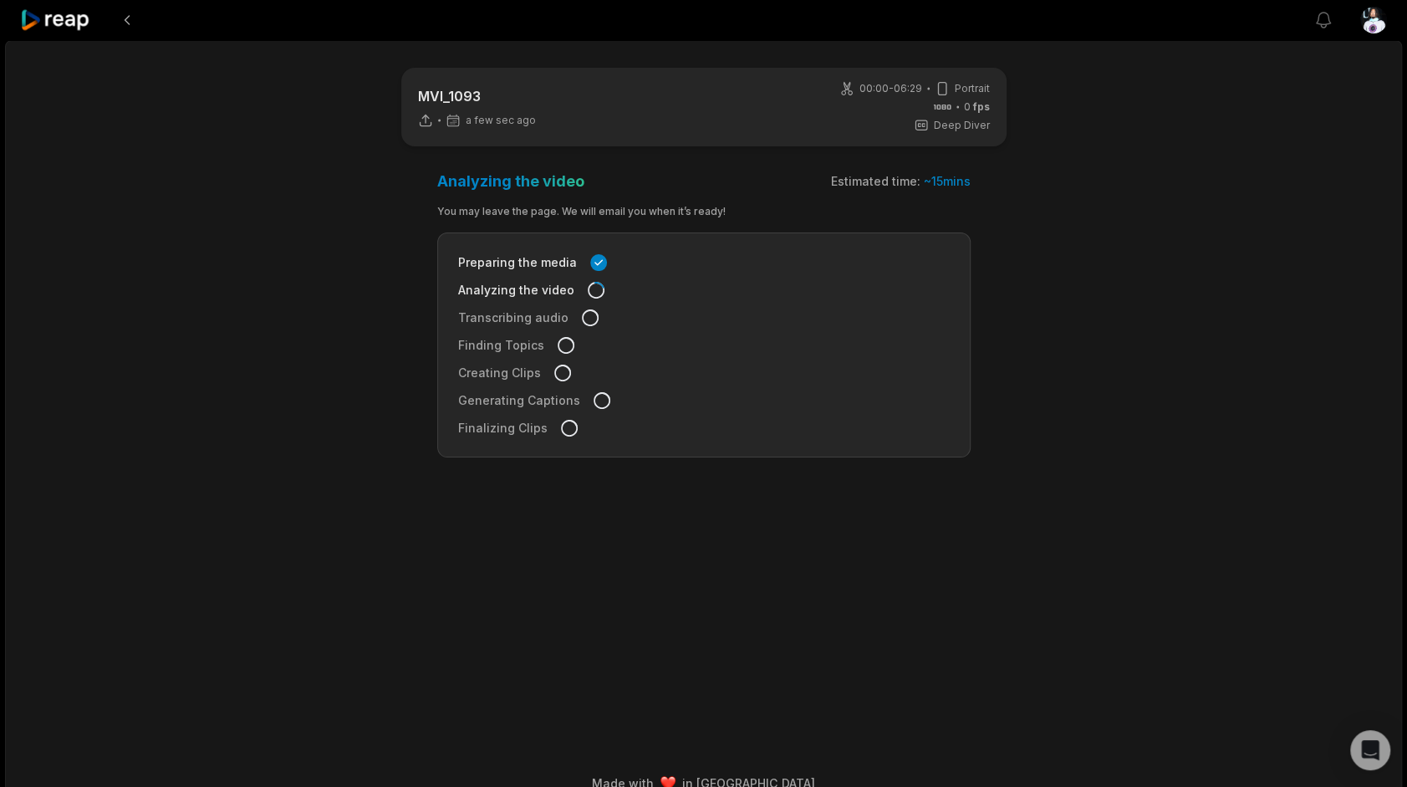
click at [59, 28] on icon at bounding box center [55, 20] width 71 height 23
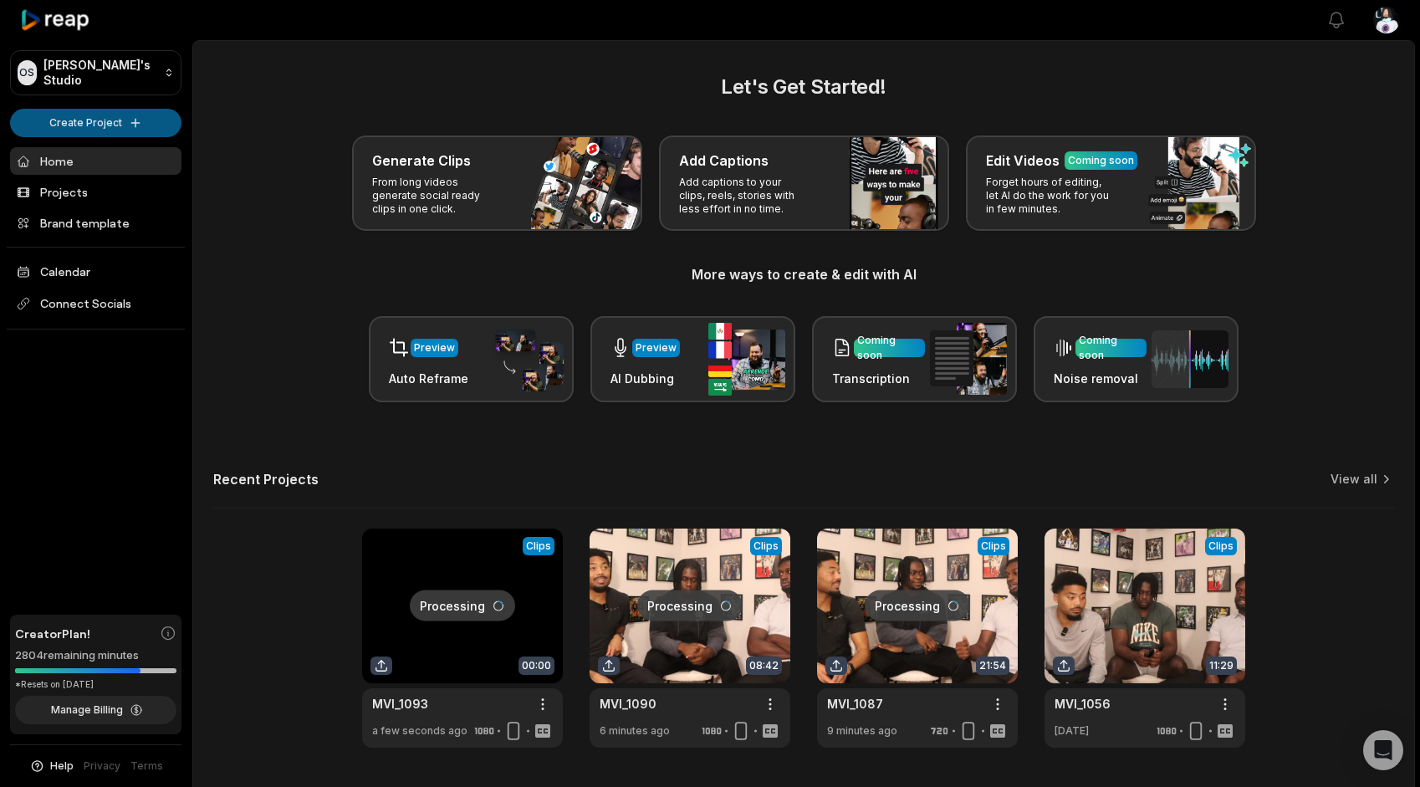
click at [134, 124] on html "OS Omari's Studio Create Project Home Projects Brand template Calendar Connect …" at bounding box center [710, 393] width 1420 height 787
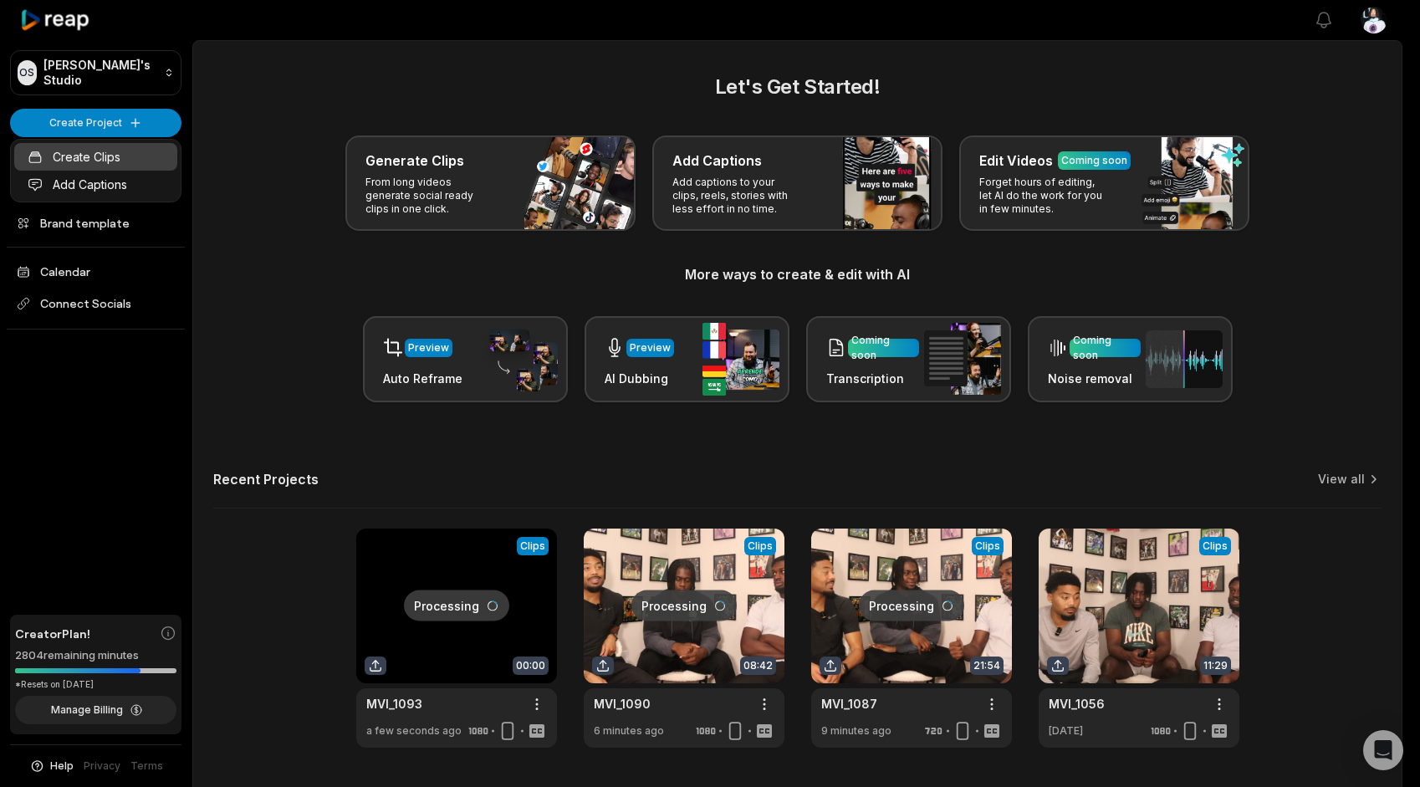
click at [140, 156] on link "Create Clips" at bounding box center [95, 157] width 163 height 28
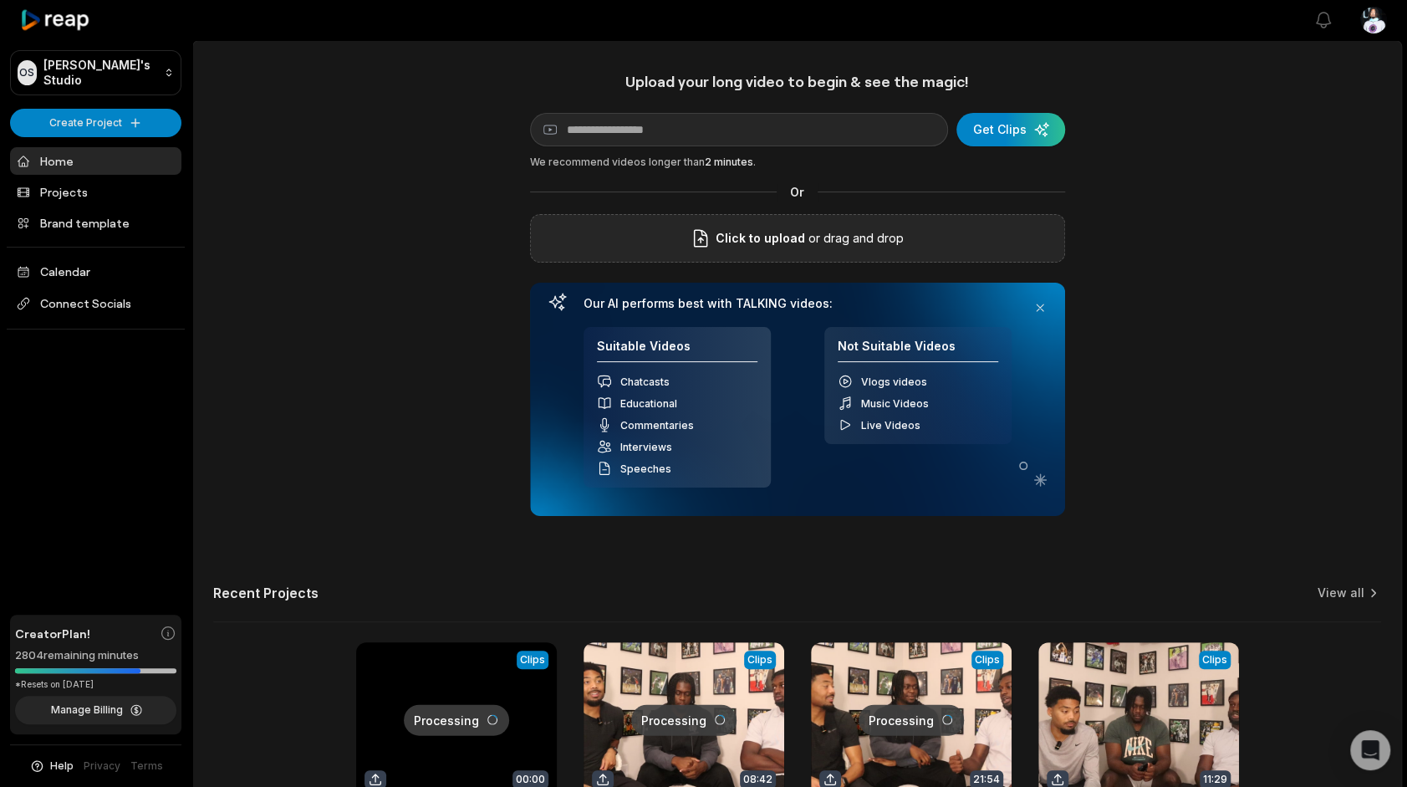
click at [618, 251] on div "Click to upload or drag and drop" at bounding box center [797, 238] width 535 height 48
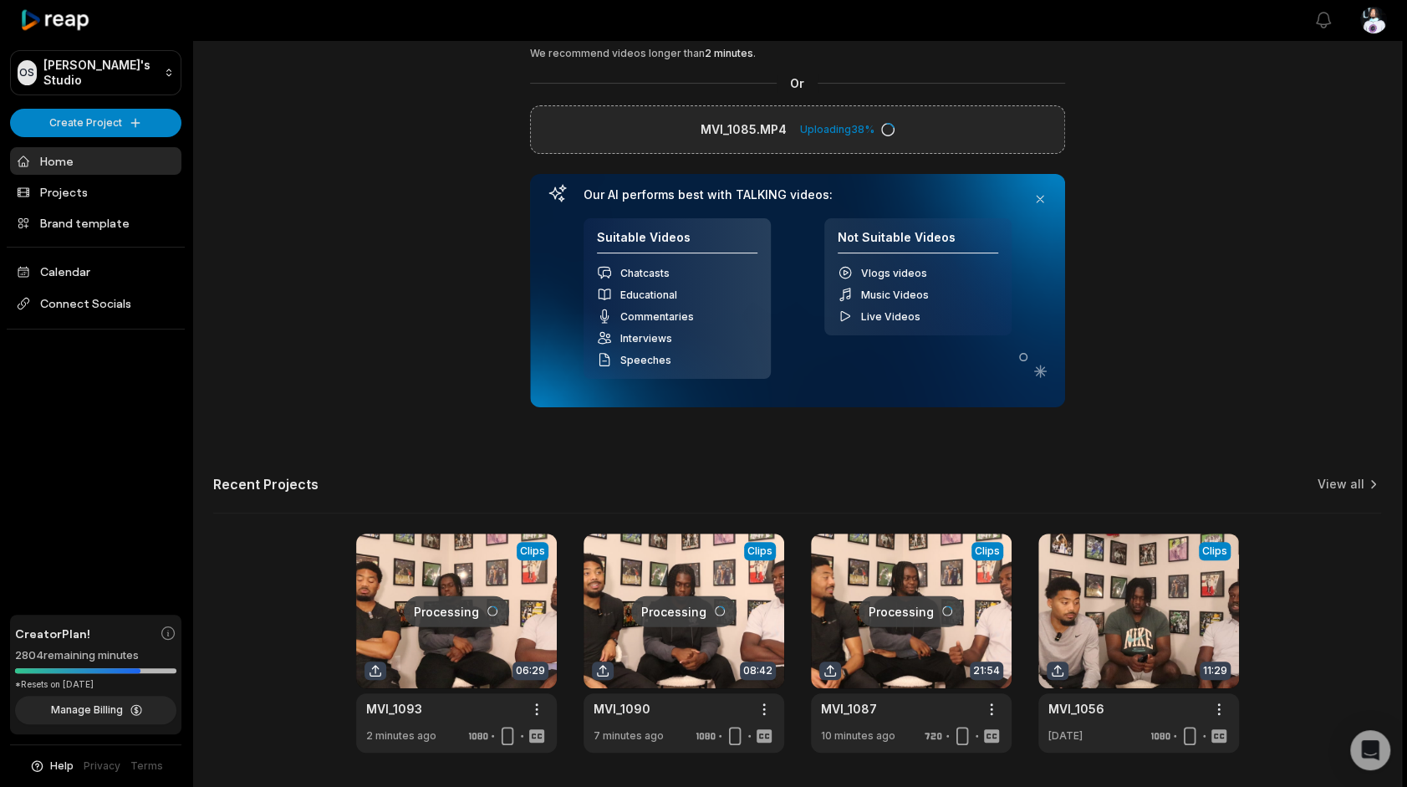
scroll to position [122, 0]
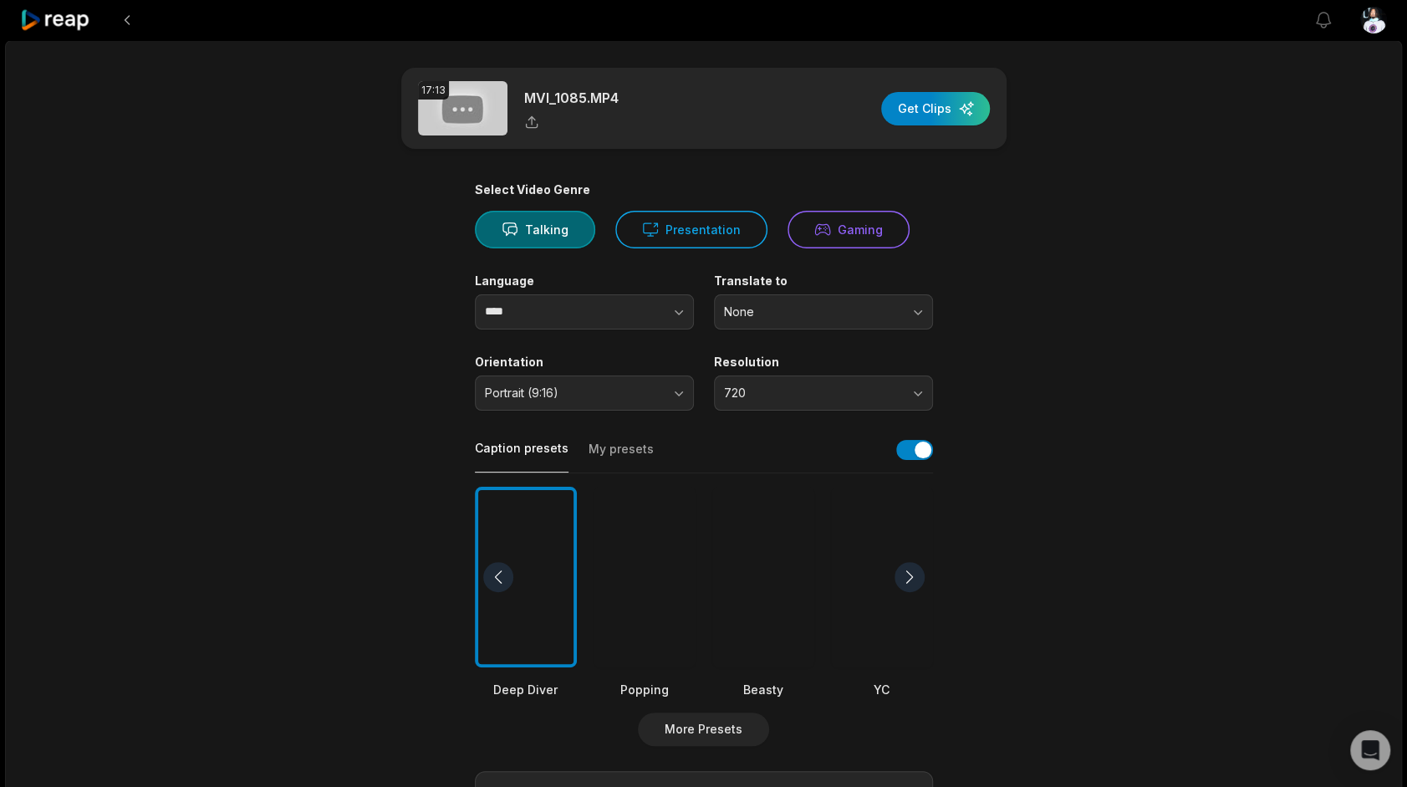
click at [794, 411] on div "Select Video Genre Talking Presentation Gaming Language **** Translate to None …" at bounding box center [704, 633] width 458 height 902
click at [793, 398] on span "720" at bounding box center [812, 392] width 176 height 15
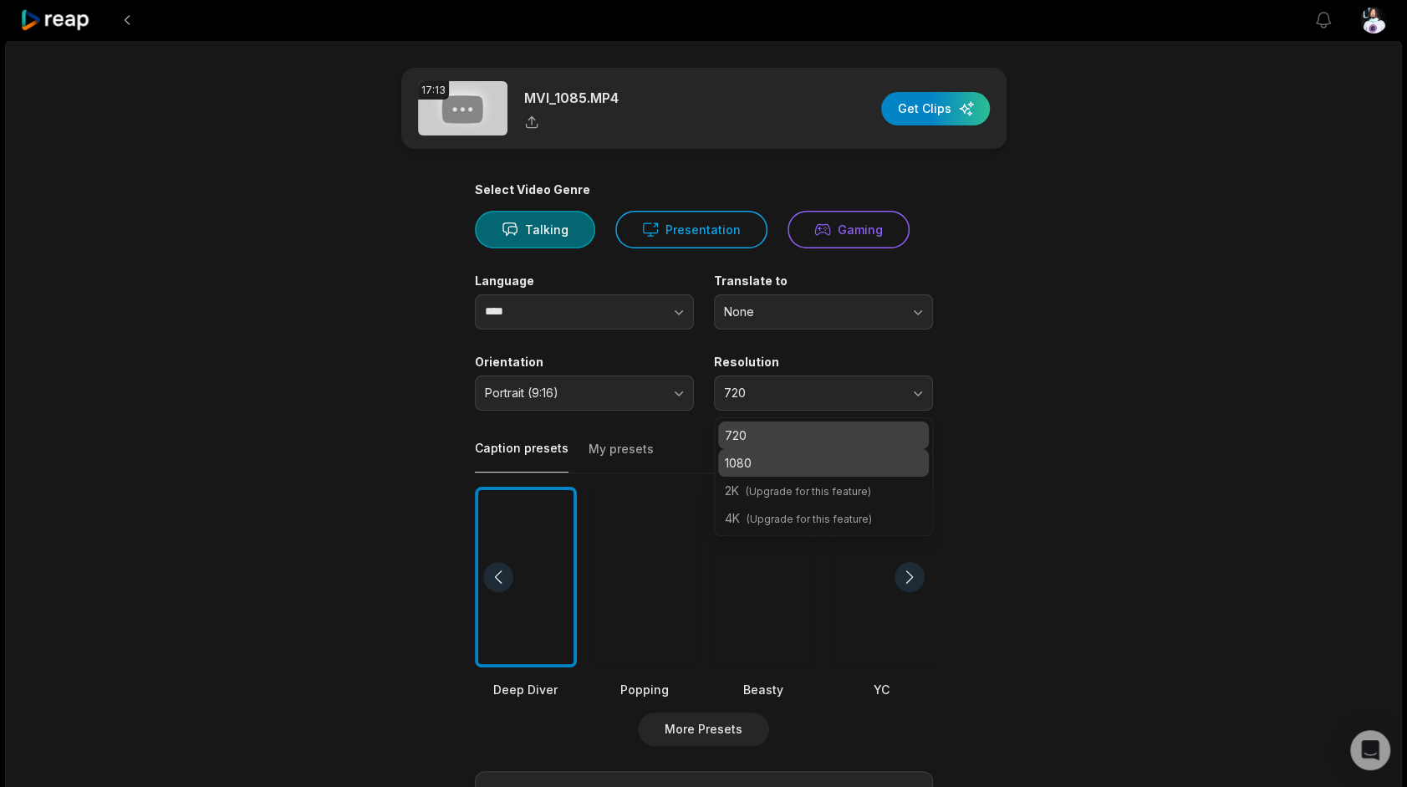
click at [796, 461] on p "1080" at bounding box center [823, 463] width 197 height 18
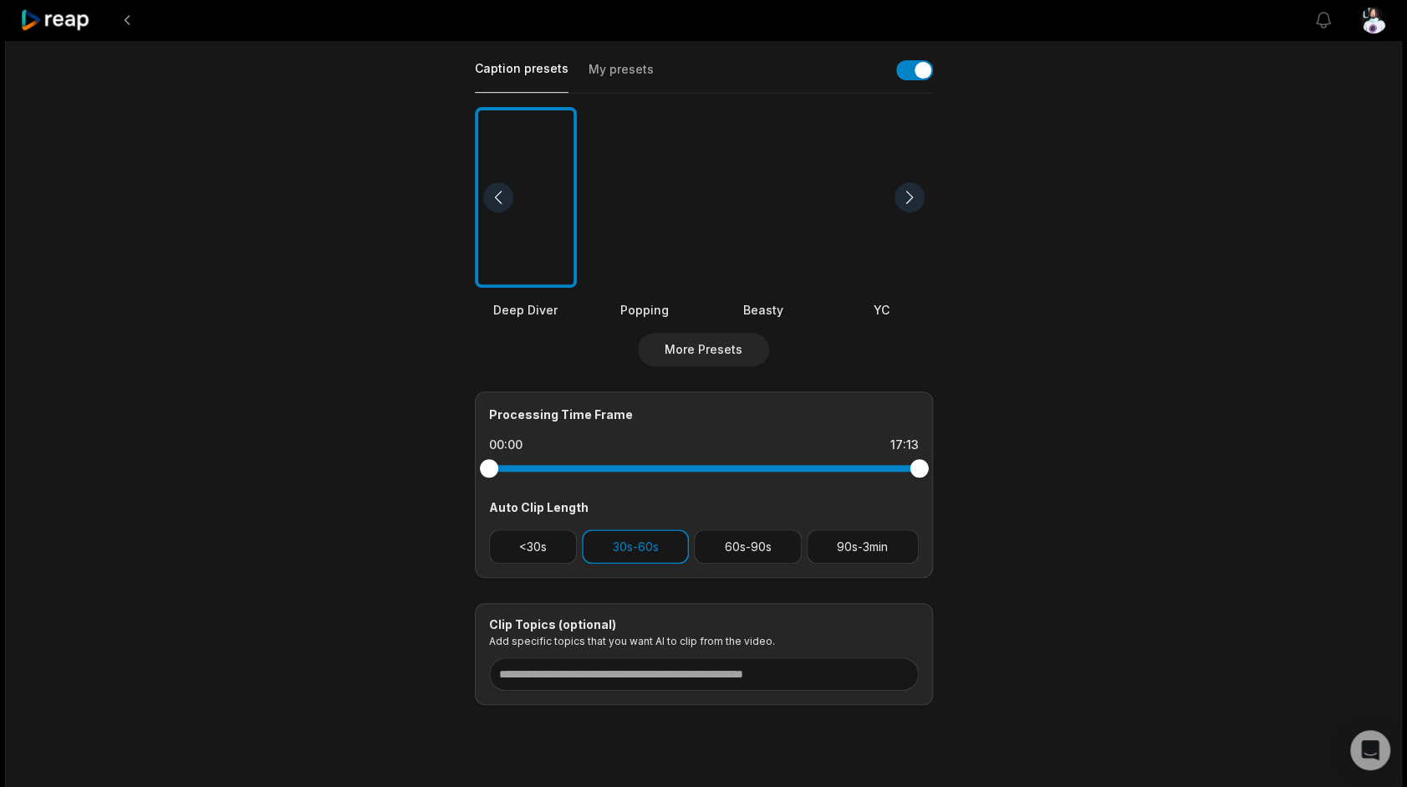
scroll to position [404, 0]
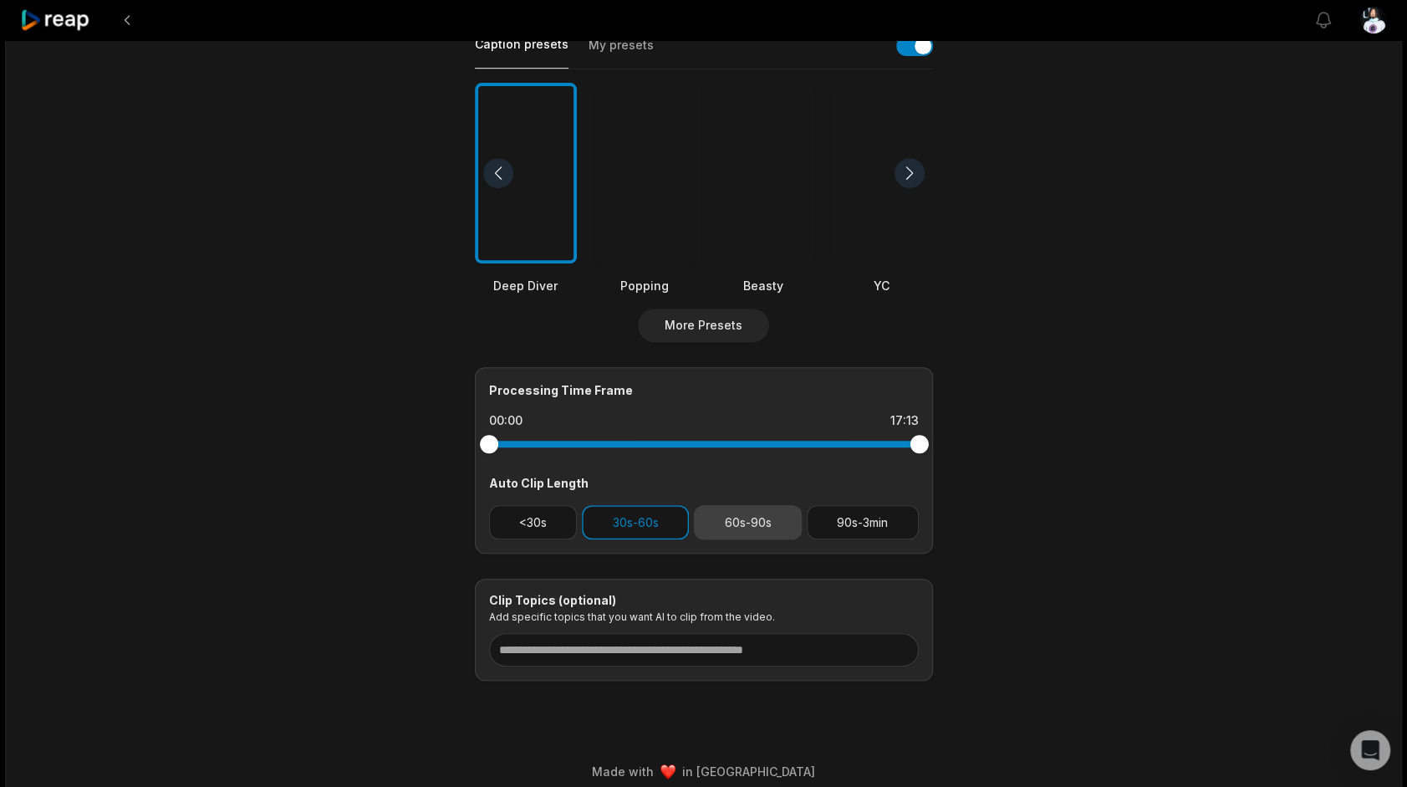
click at [753, 520] on button "60s-90s" at bounding box center [748, 522] width 108 height 34
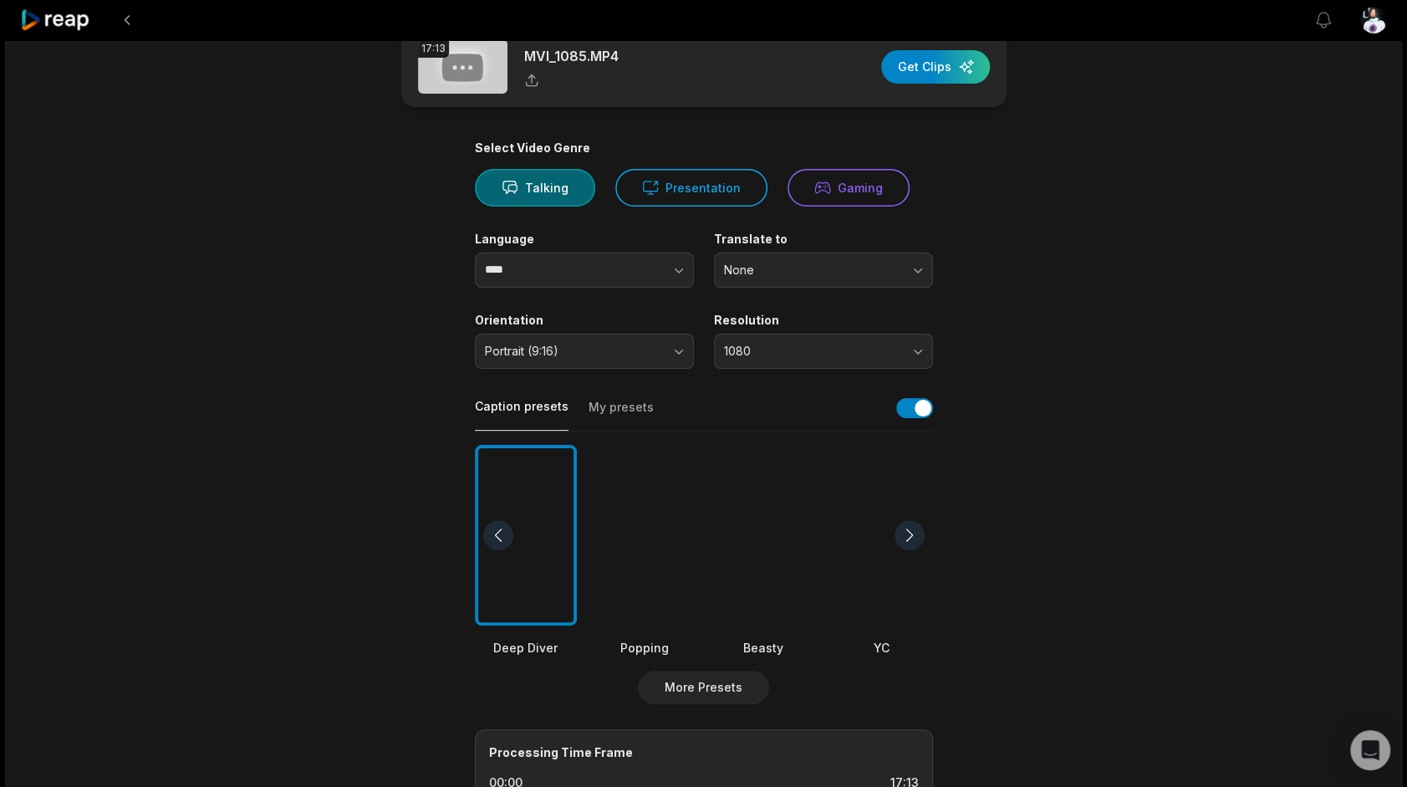
scroll to position [33, 0]
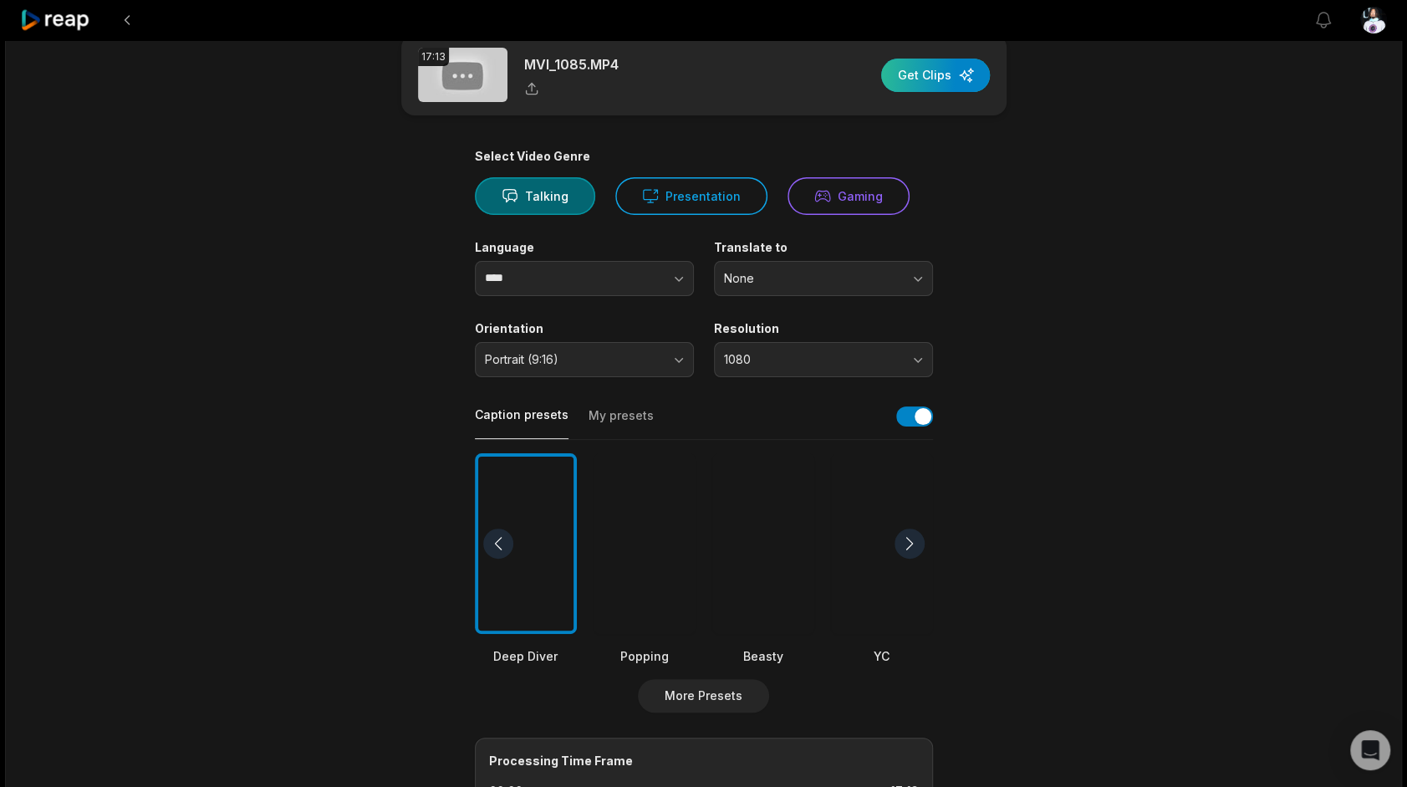
click at [928, 65] on div "button" at bounding box center [935, 75] width 109 height 33
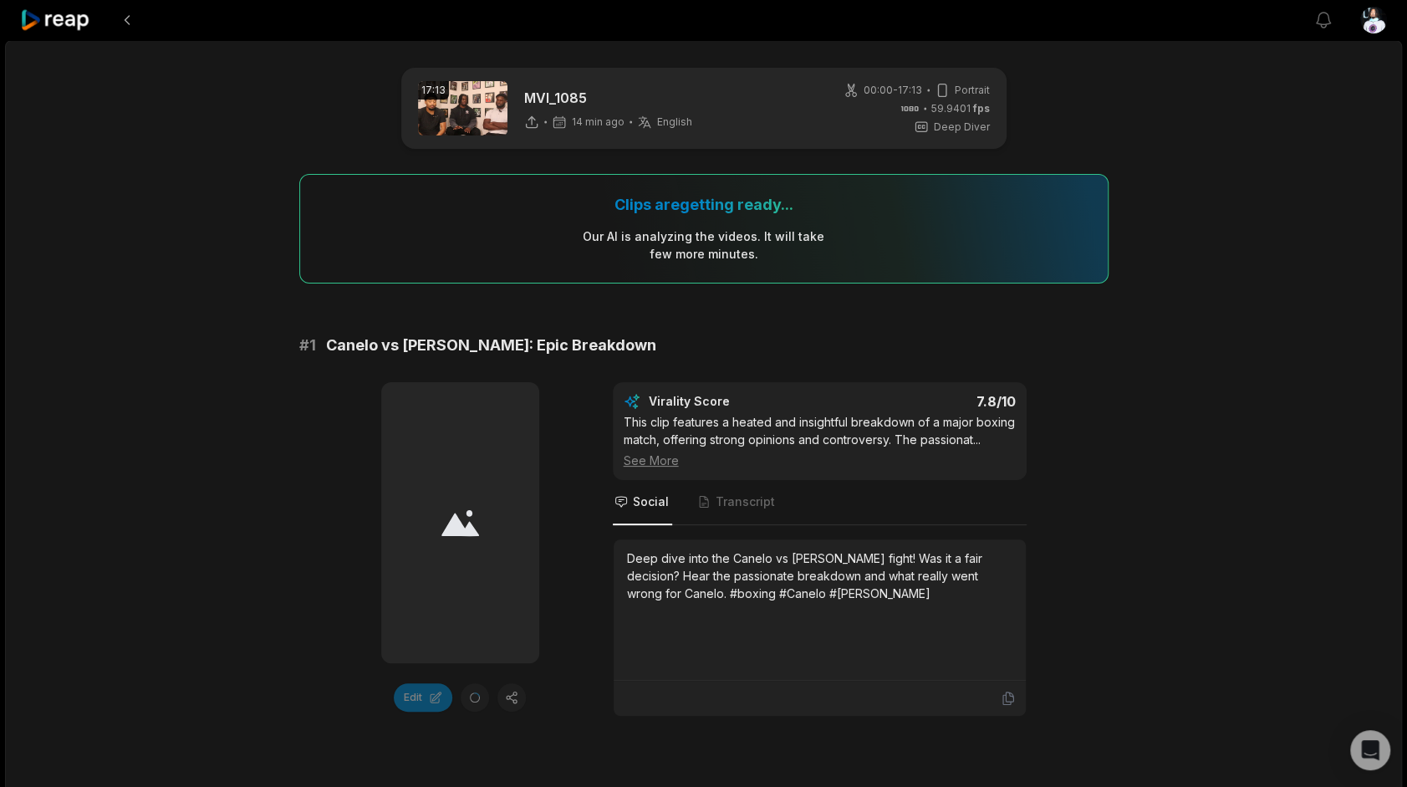
click at [33, 25] on icon at bounding box center [55, 20] width 71 height 23
